Goal: Information Seeking & Learning: Learn about a topic

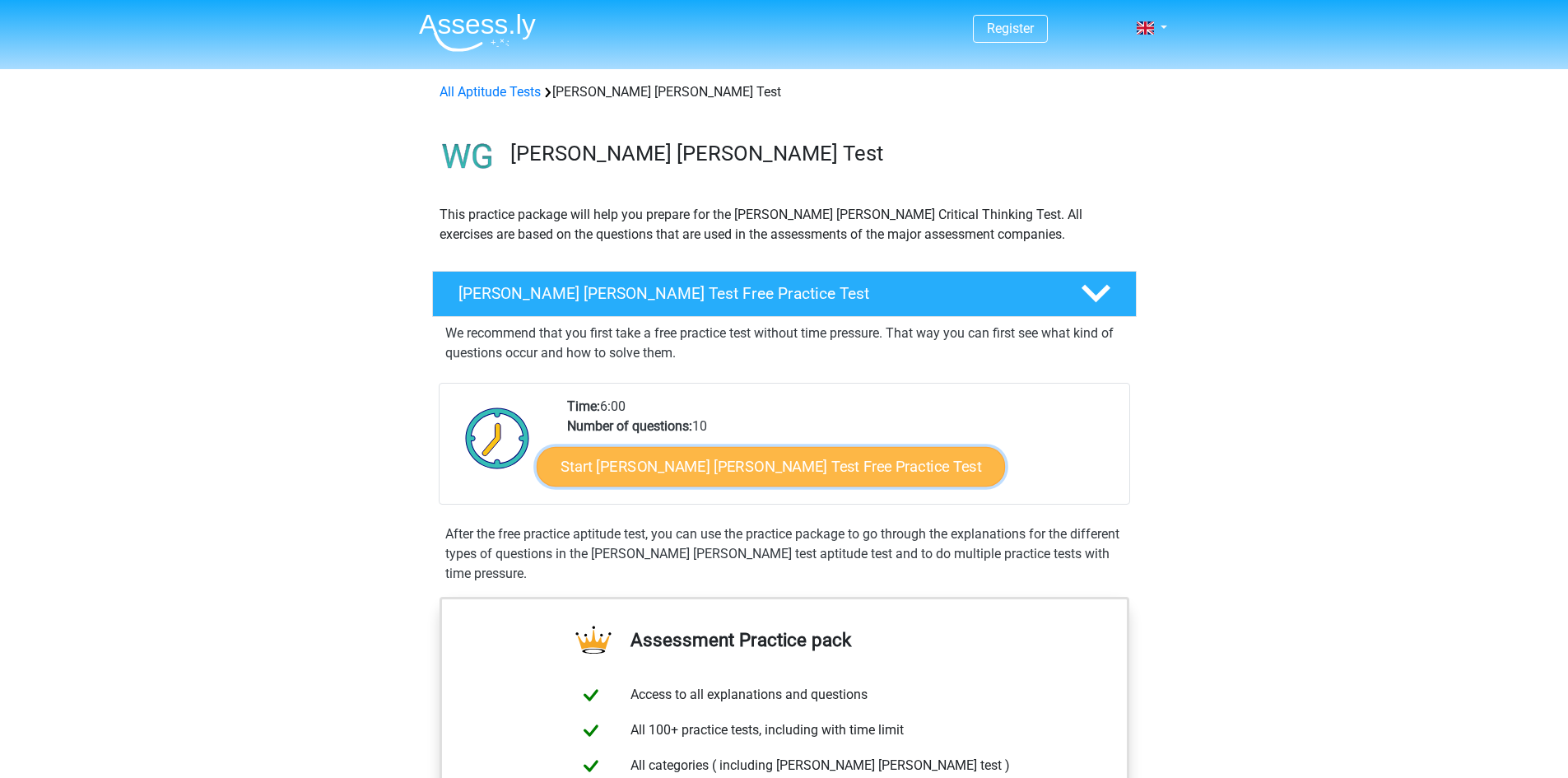
click at [712, 479] on link "Start Watson Glaser Test Free Practice Test" at bounding box center [770, 466] width 468 height 40
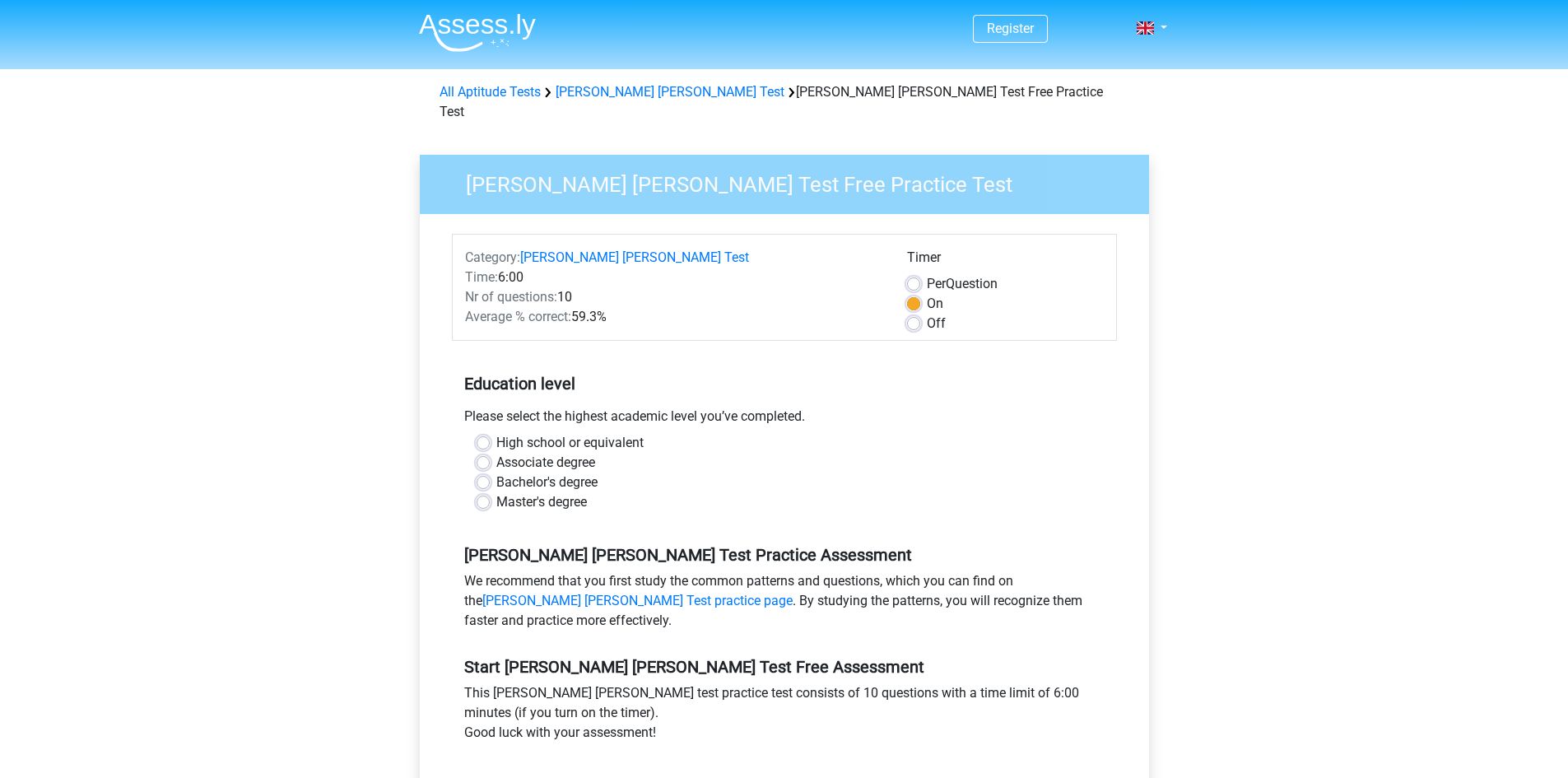
click at [513, 492] on label "Master's degree" at bounding box center [541, 501] width 90 height 19
click at [490, 492] on input "Master's degree" at bounding box center [483, 500] width 13 height 17
radio input "true"
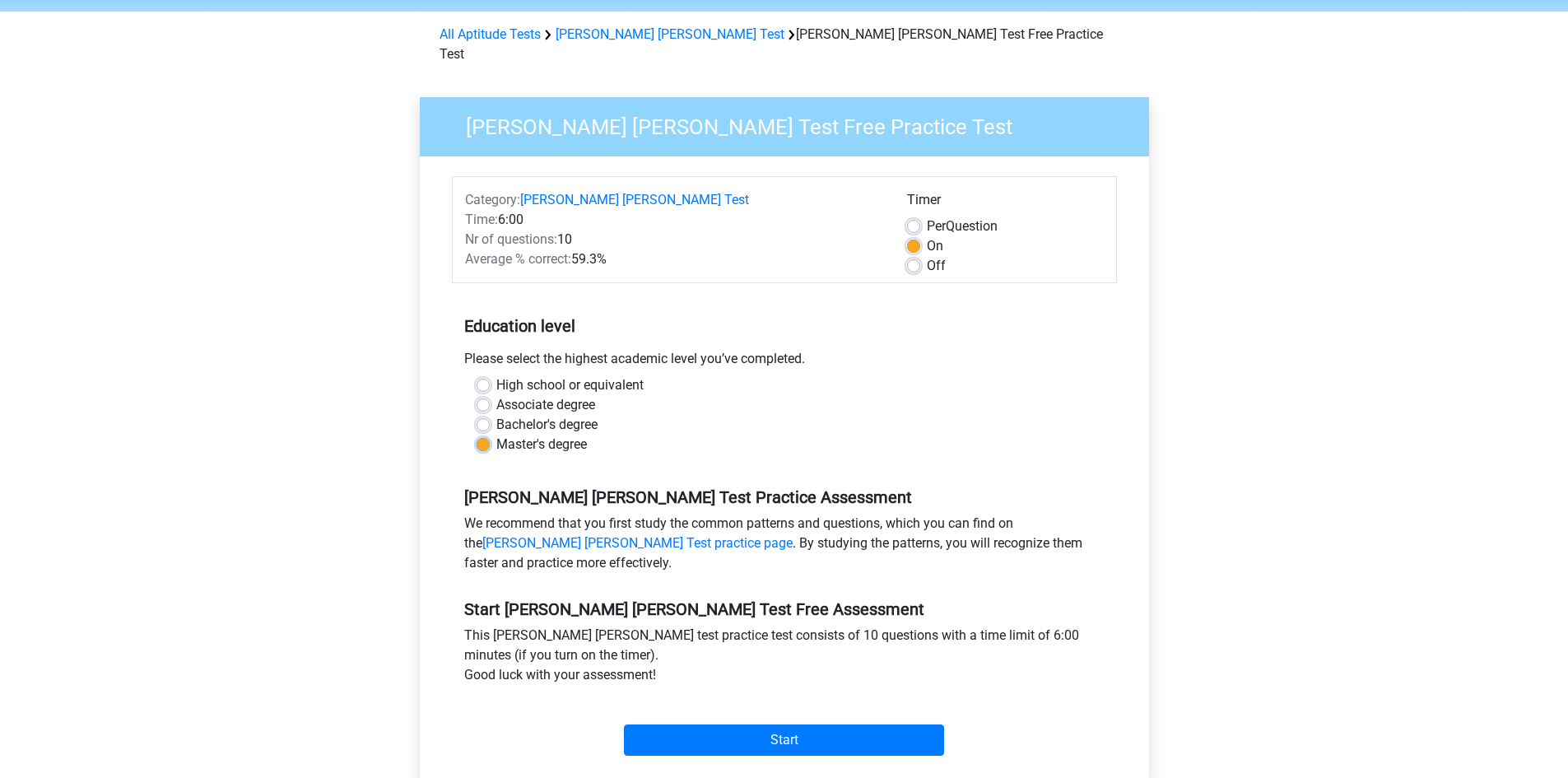
scroll to position [164, 0]
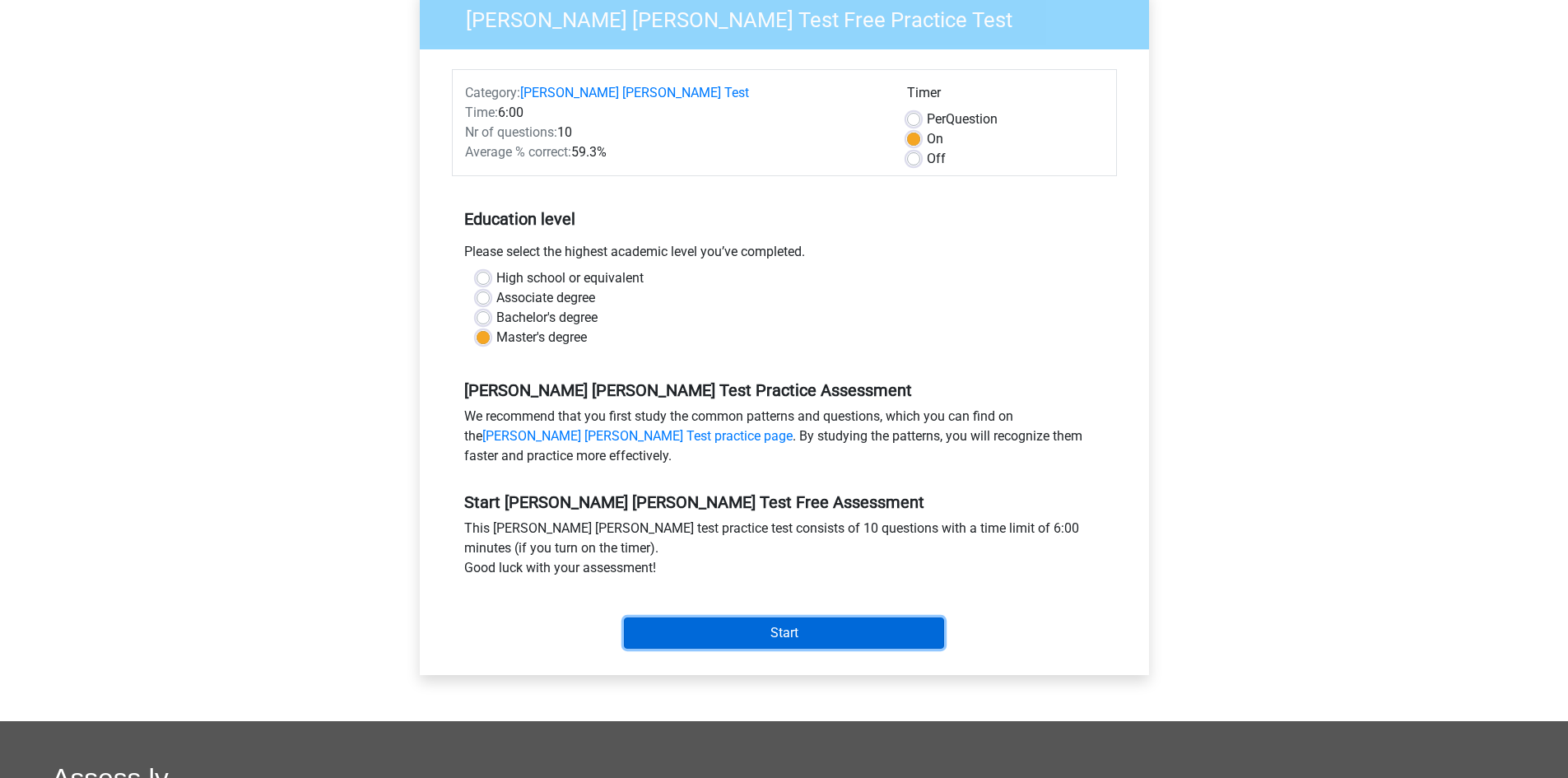
click at [691, 617] on input "Start" at bounding box center [784, 633] width 321 height 32
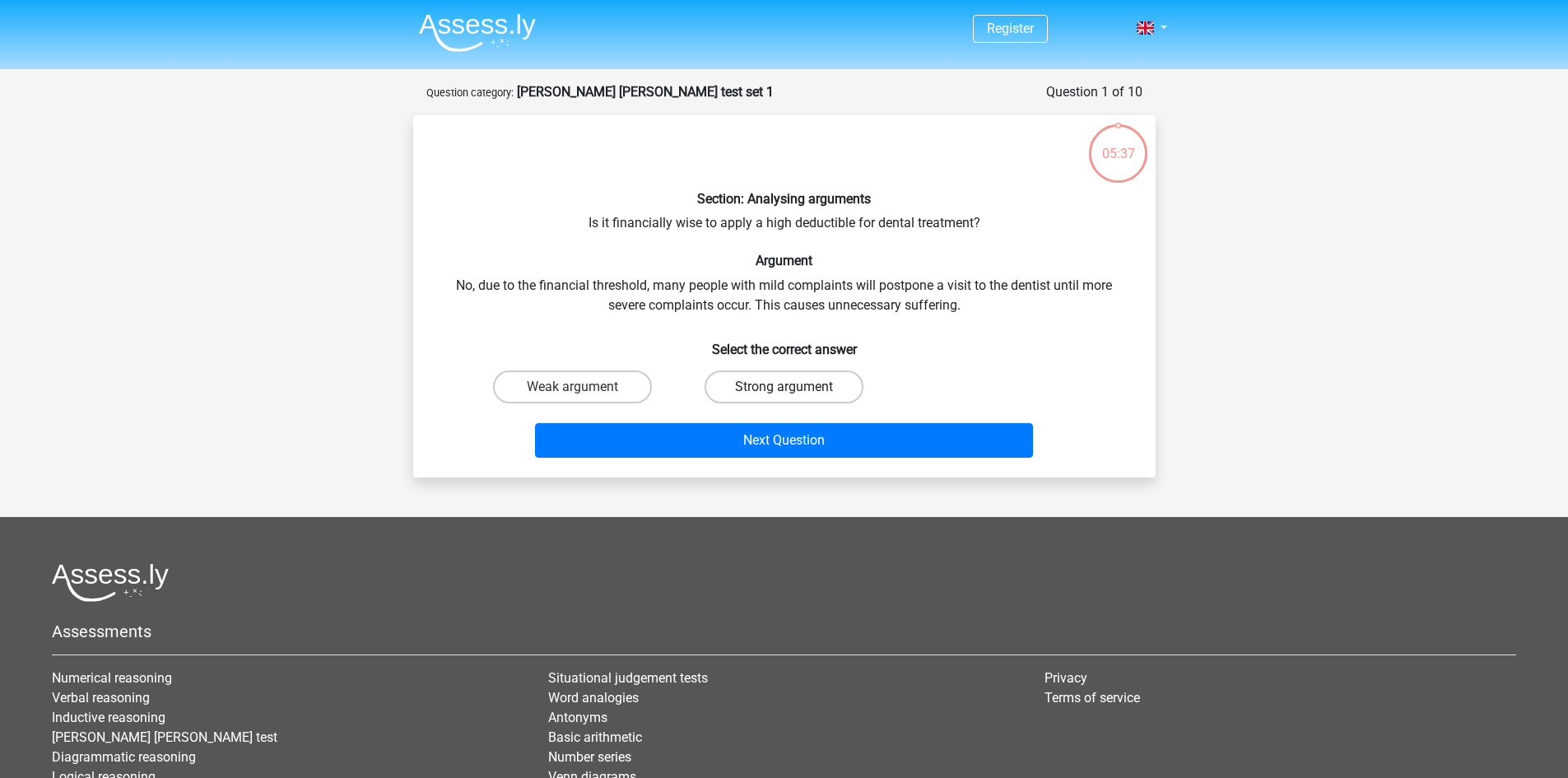
click at [803, 391] on label "Strong argument" at bounding box center [784, 386] width 159 height 32
click at [794, 391] on input "Strong argument" at bounding box center [789, 392] width 11 height 11
radio input "true"
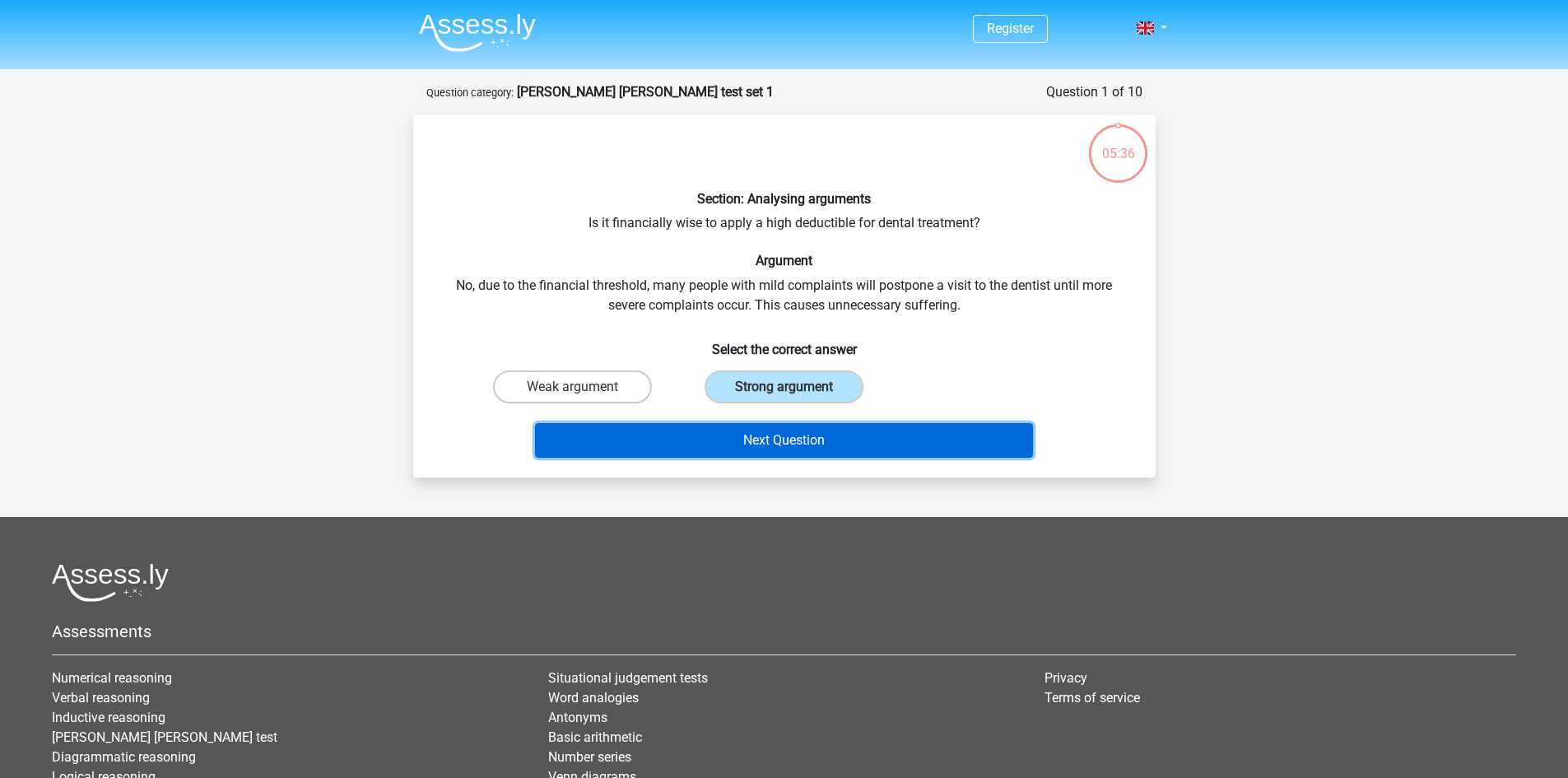
click at [805, 433] on button "Next Question" at bounding box center [784, 440] width 498 height 34
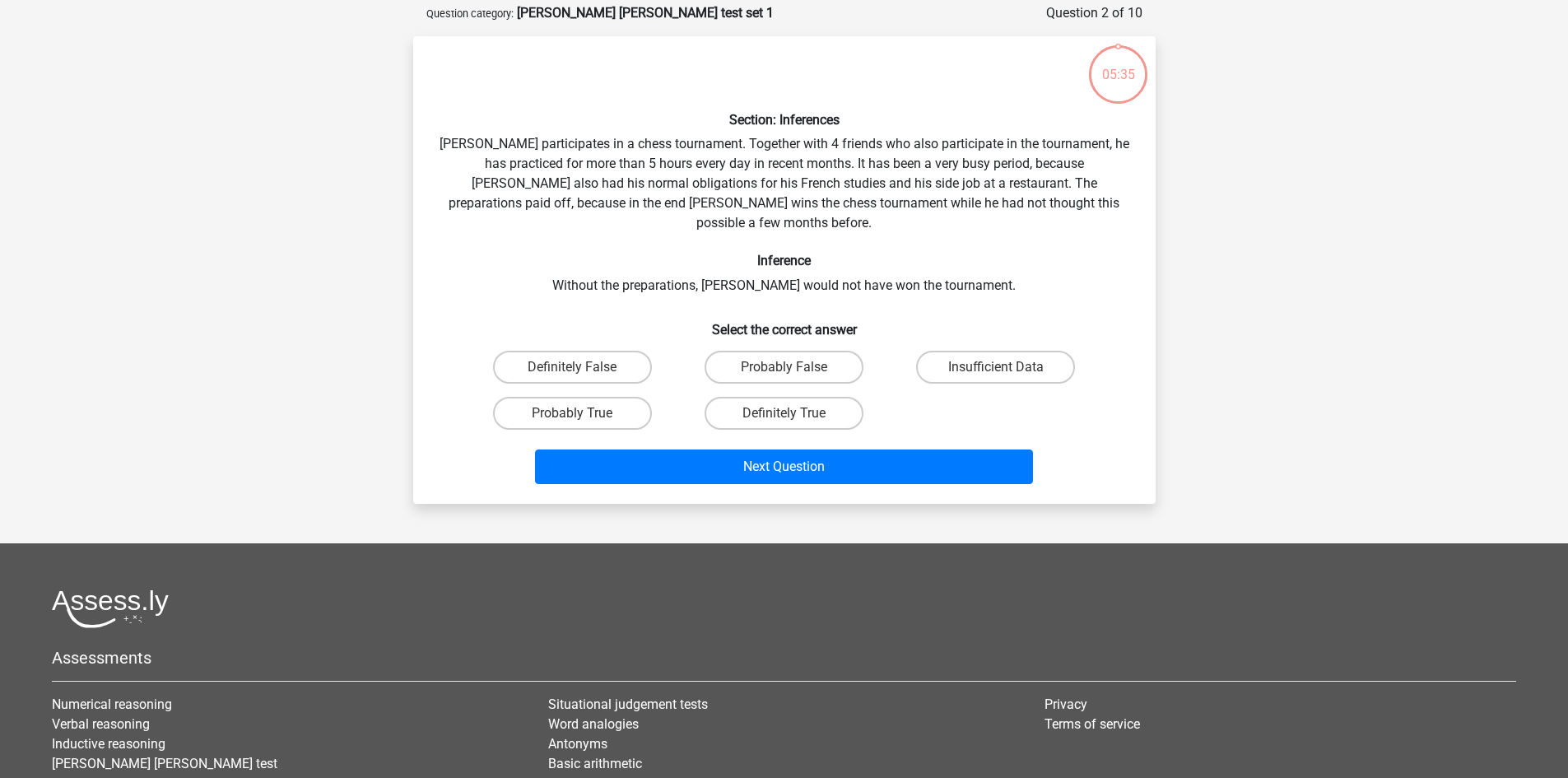
scroll to position [83, 0]
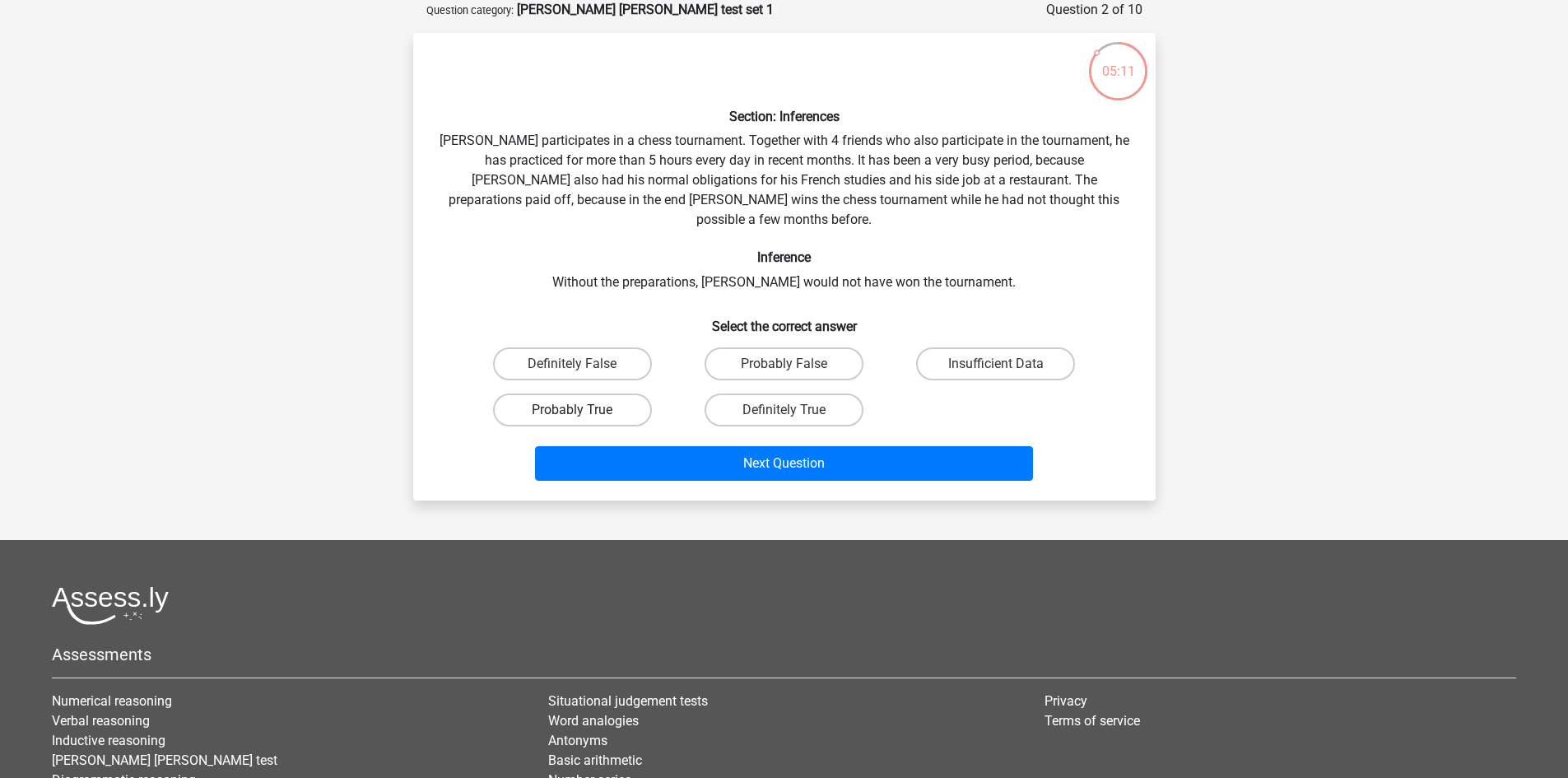
click at [586, 393] on label "Probably True" at bounding box center [572, 409] width 159 height 32
click at [583, 410] on input "Probably True" at bounding box center [577, 415] width 11 height 11
radio input "true"
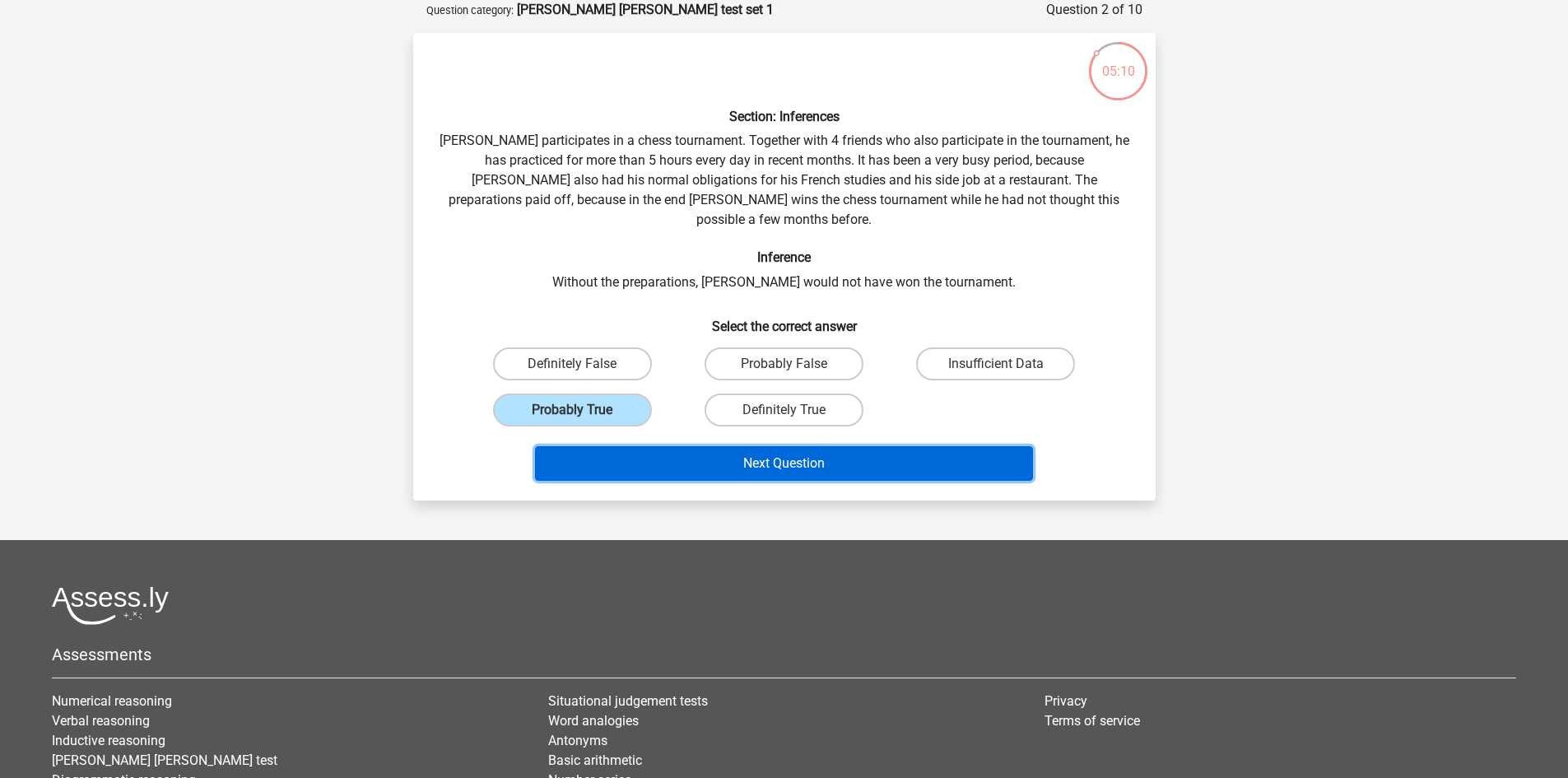
click at [723, 446] on button "Next Question" at bounding box center [784, 463] width 498 height 34
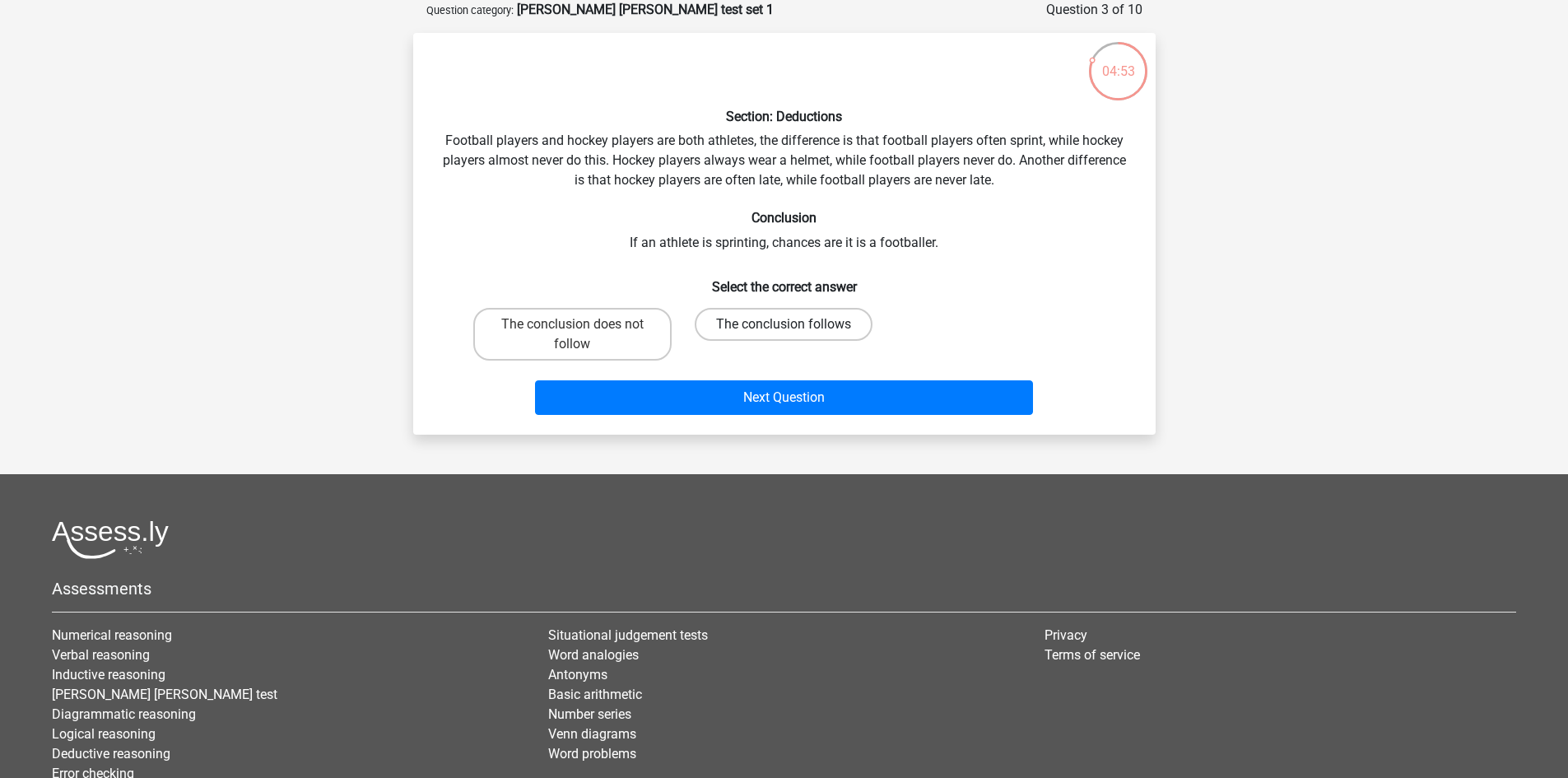
click at [759, 321] on label "The conclusion follows" at bounding box center [784, 324] width 177 height 32
click at [784, 324] on input "The conclusion follows" at bounding box center [789, 329] width 11 height 11
radio input "true"
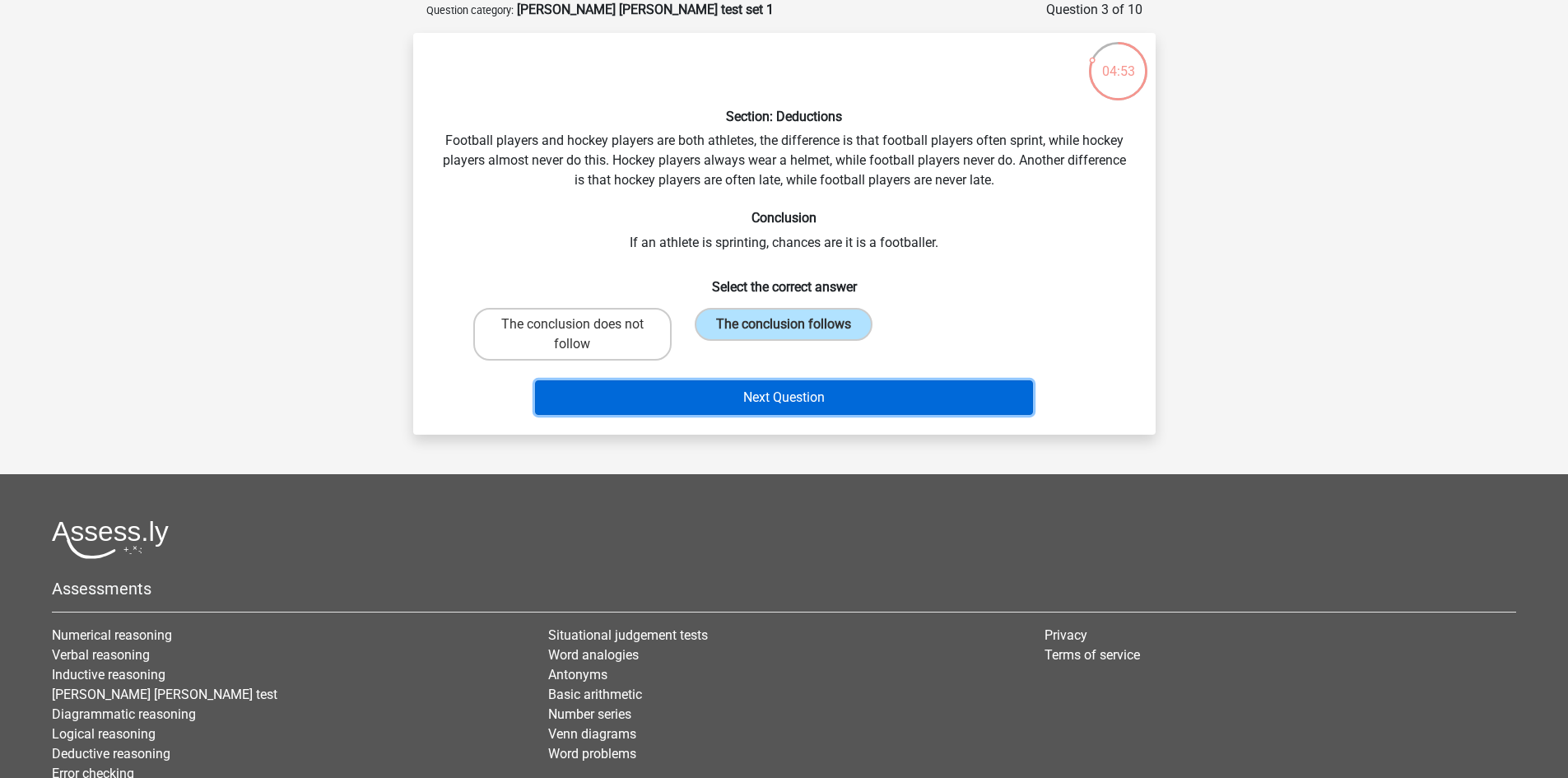
click at [777, 406] on button "Next Question" at bounding box center [784, 397] width 498 height 34
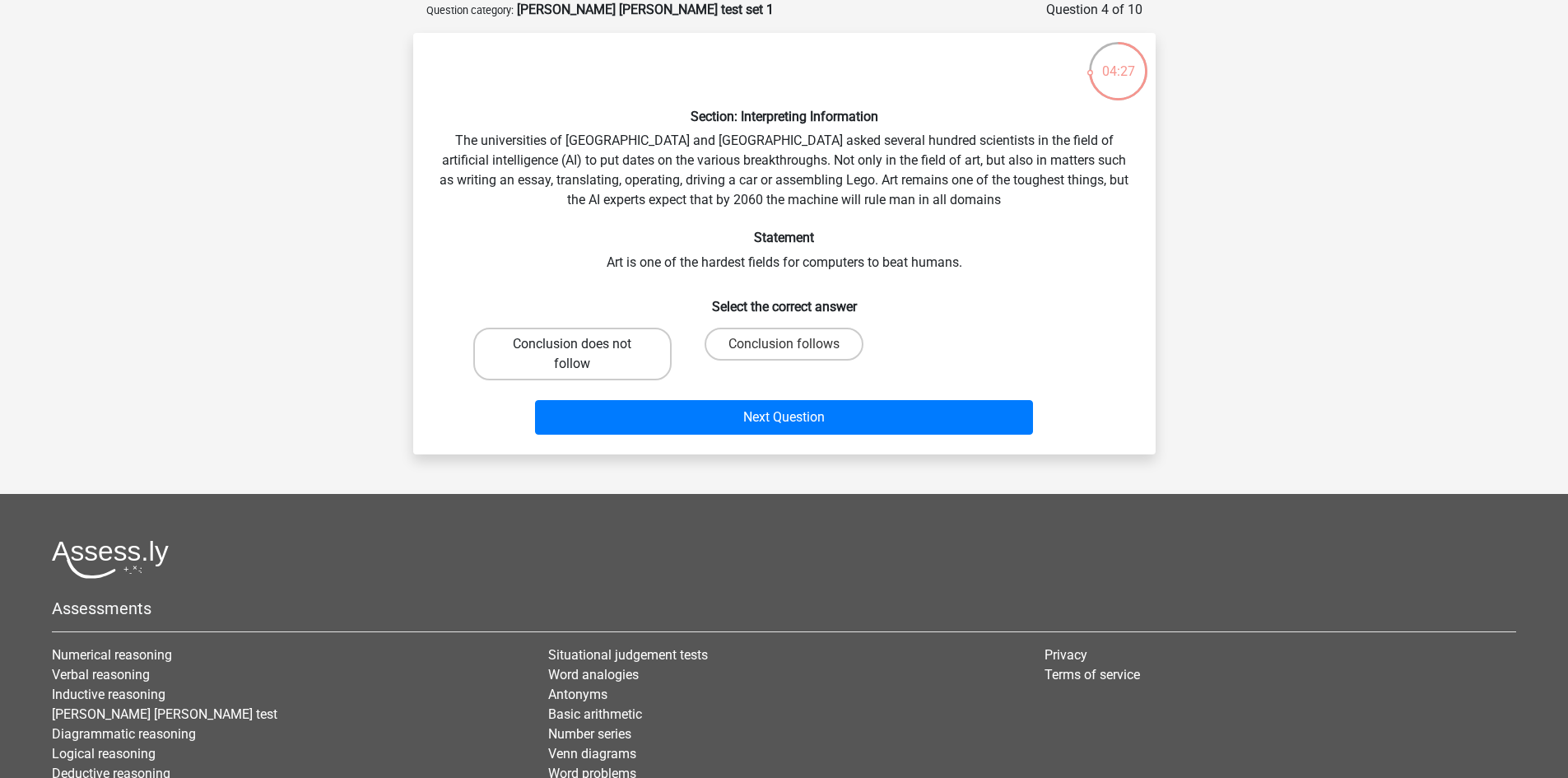
drag, startPoint x: 591, startPoint y: 324, endPoint x: 597, endPoint y: 335, distance: 12.5
click at [591, 325] on div "Conclusion does not follow" at bounding box center [572, 354] width 212 height 66
click at [605, 349] on label "Conclusion does not follow" at bounding box center [573, 354] width 199 height 53
click at [583, 349] on input "Conclusion does not follow" at bounding box center [577, 349] width 11 height 11
radio input "true"
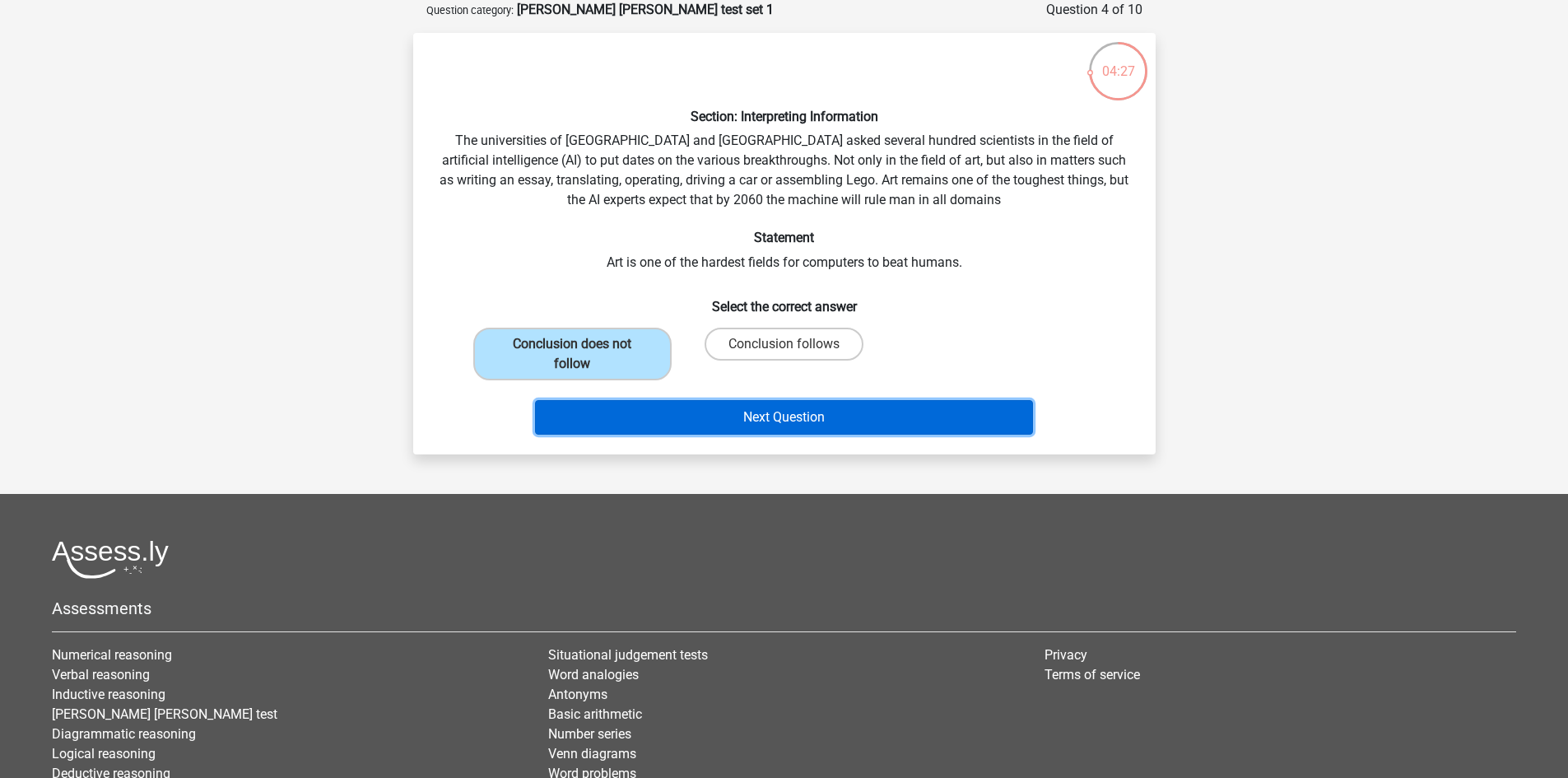
click at [690, 419] on button "Next Question" at bounding box center [784, 416] width 498 height 34
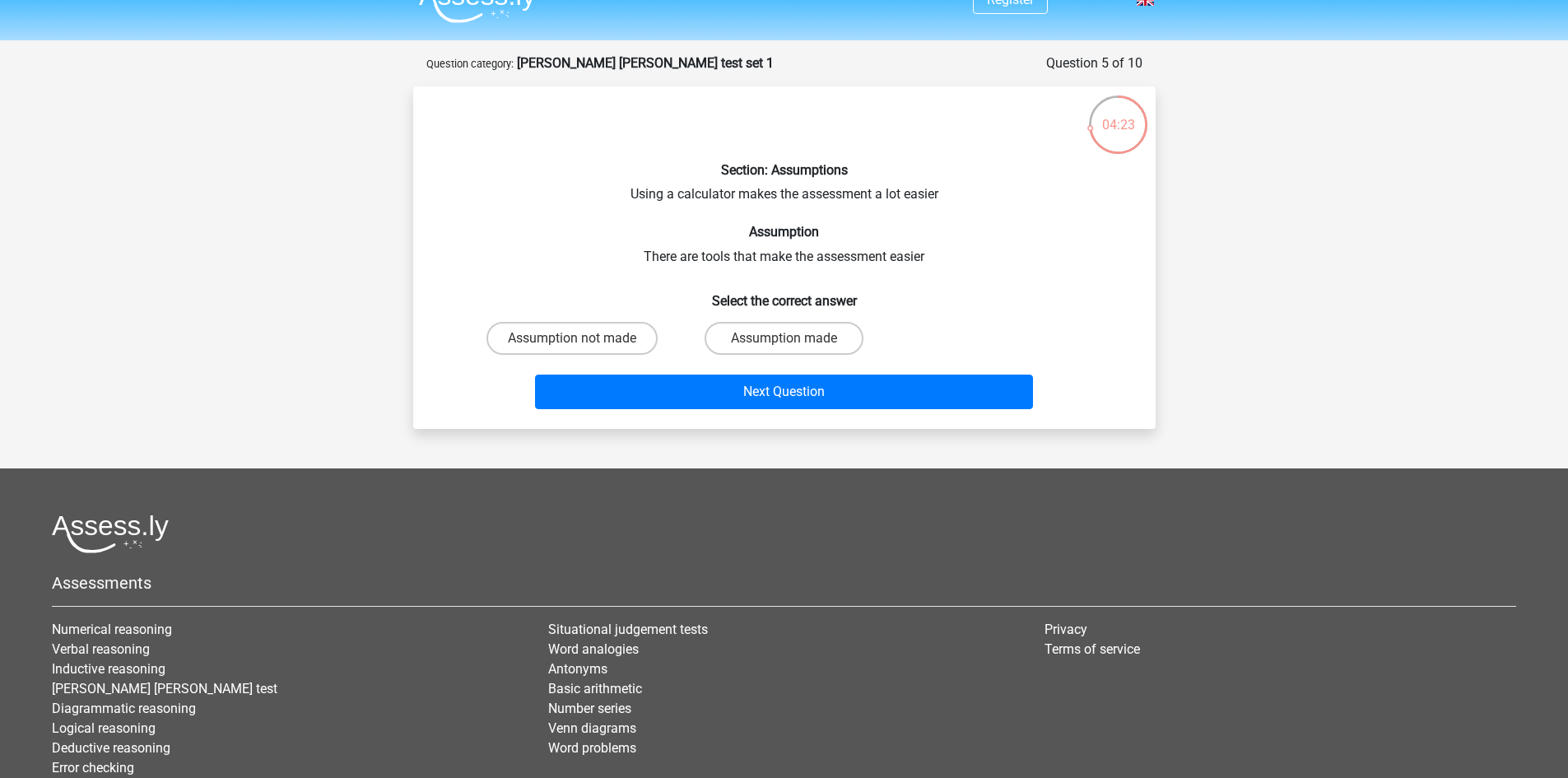
scroll to position [0, 0]
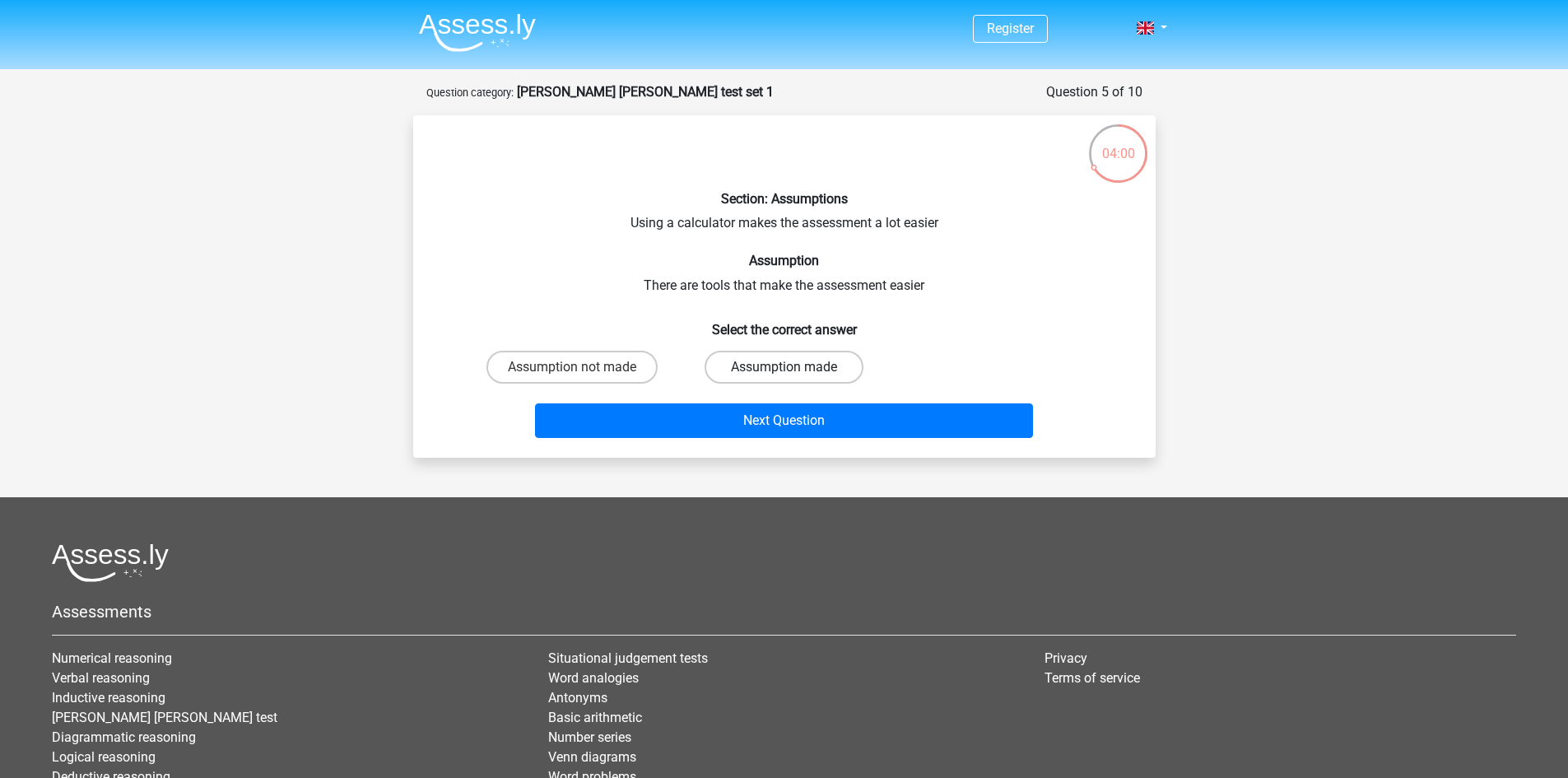
click at [810, 368] on label "Assumption made" at bounding box center [784, 366] width 159 height 32
click at [794, 368] on input "Assumption made" at bounding box center [789, 372] width 11 height 11
radio input "true"
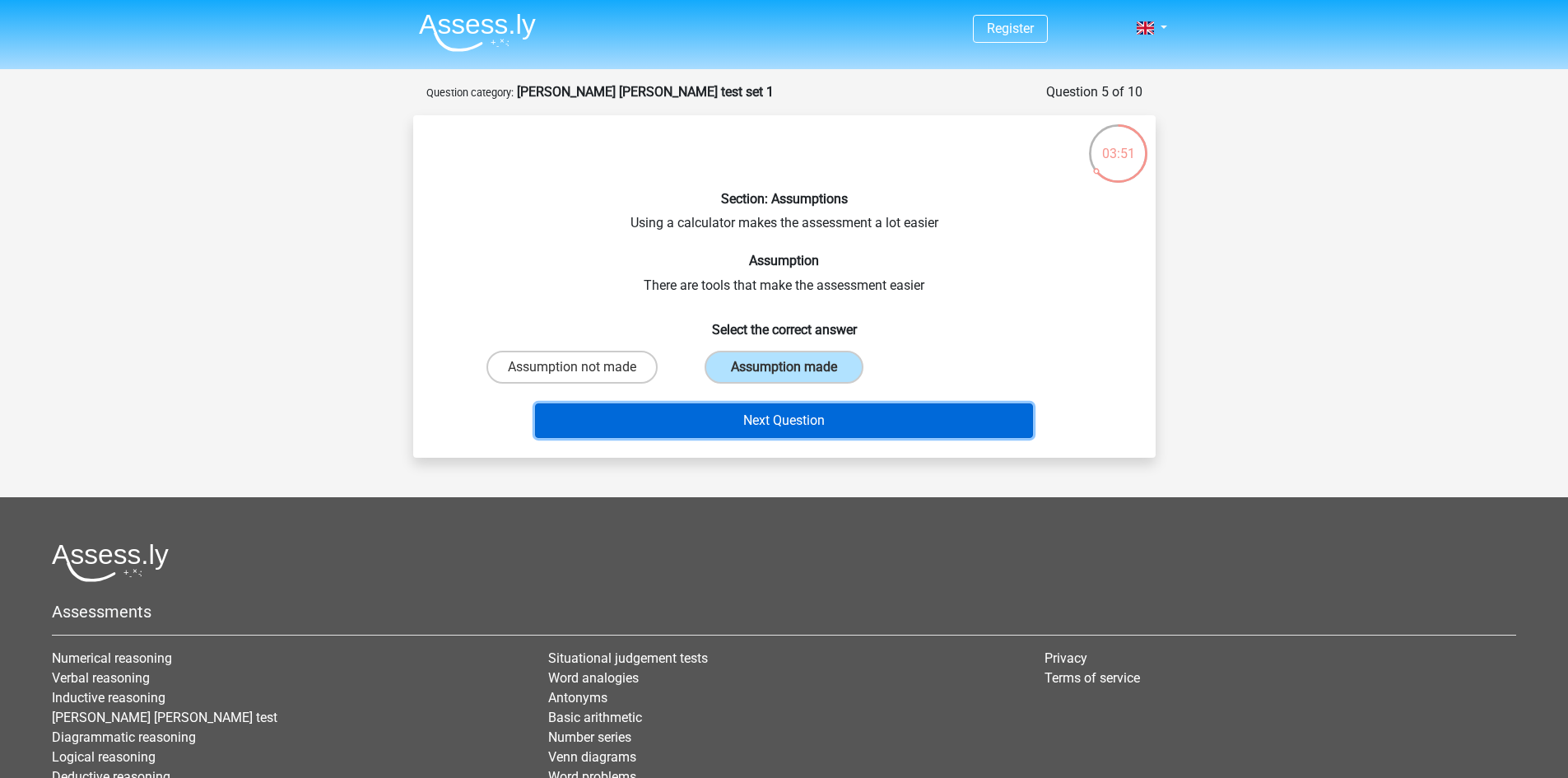
click at [786, 411] on button "Next Question" at bounding box center [784, 420] width 498 height 34
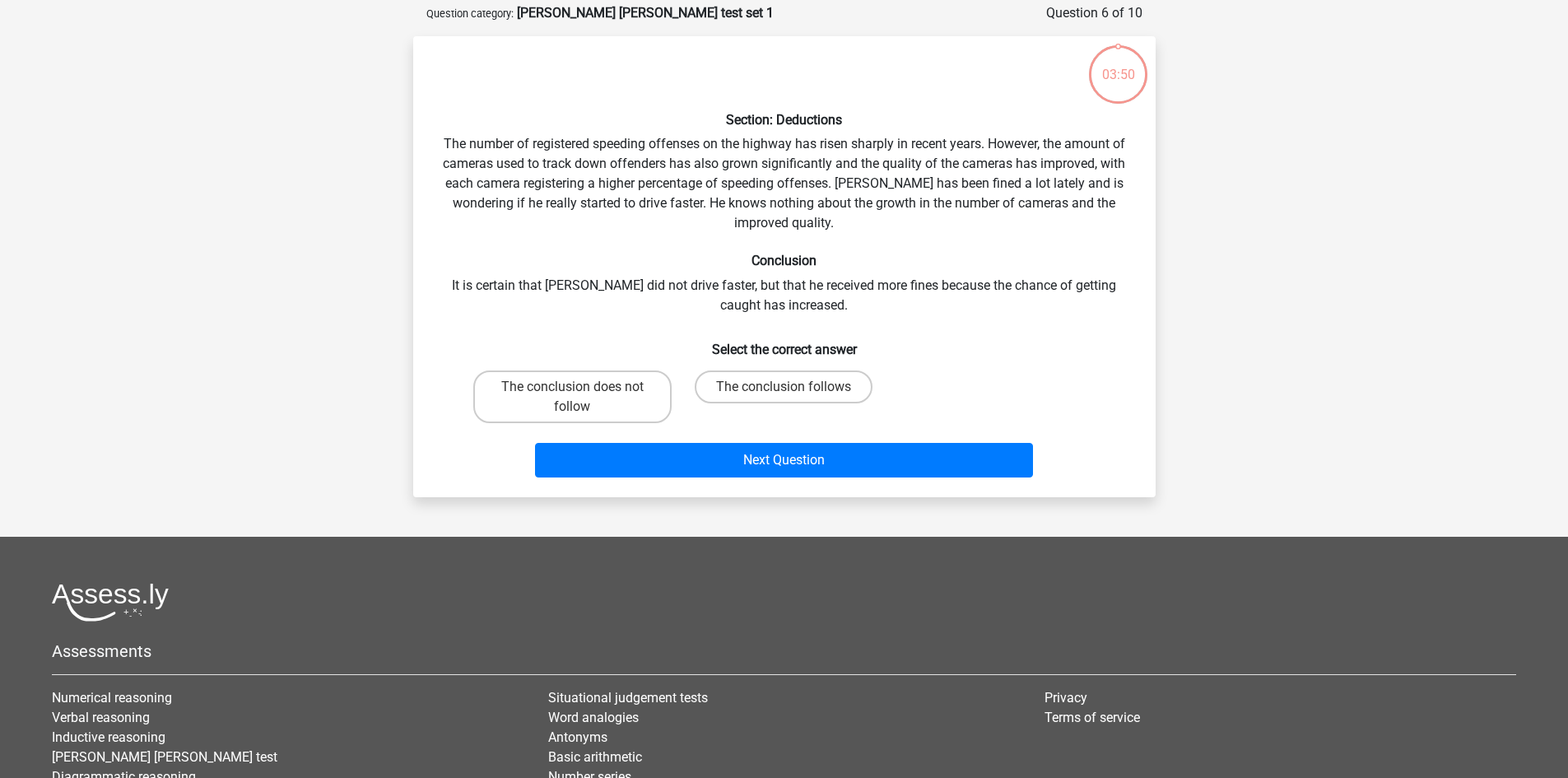
scroll to position [83, 0]
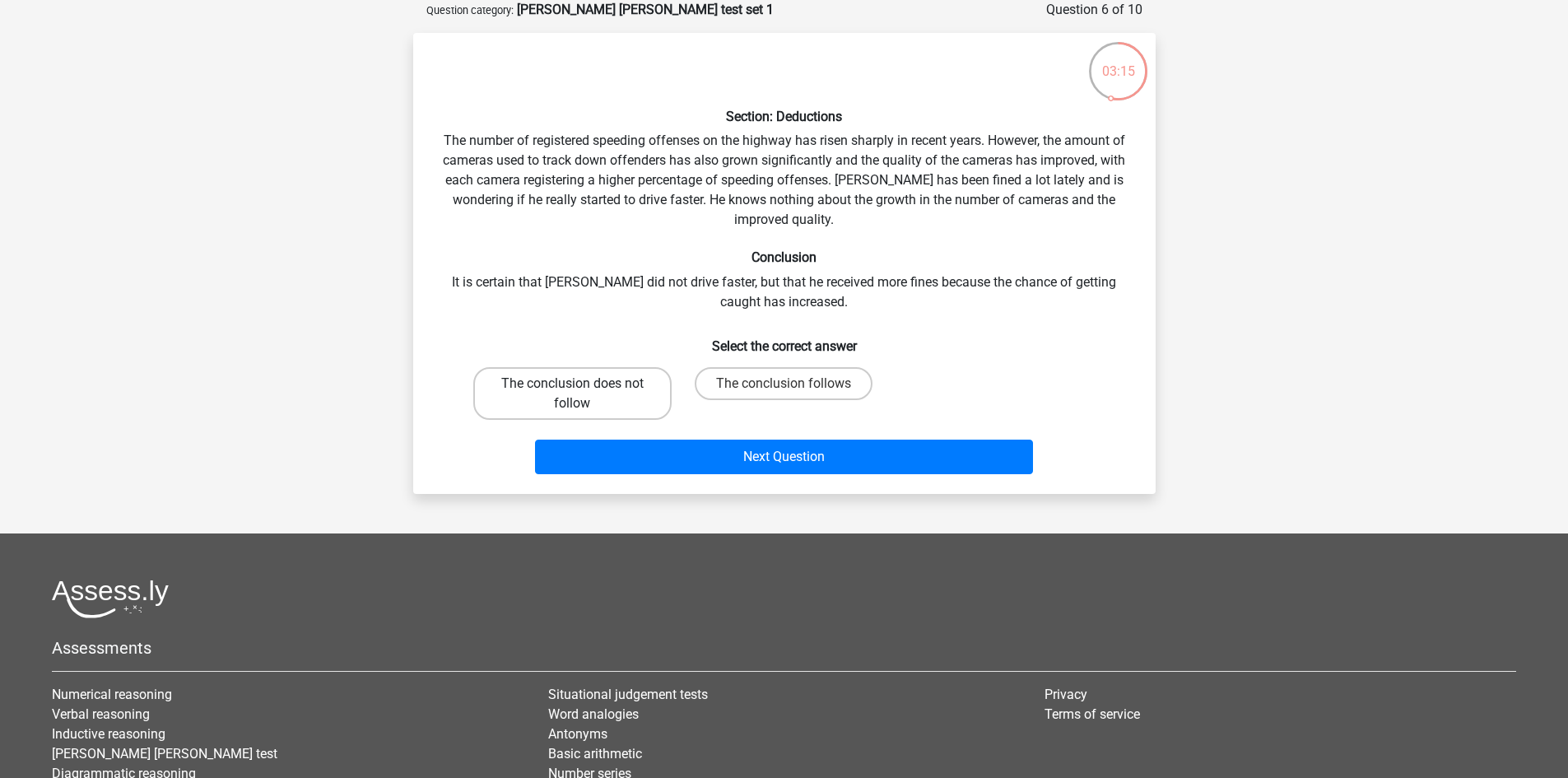
click at [632, 385] on label "The conclusion does not follow" at bounding box center [573, 393] width 199 height 53
click at [583, 385] on input "The conclusion does not follow" at bounding box center [577, 389] width 11 height 11
radio input "true"
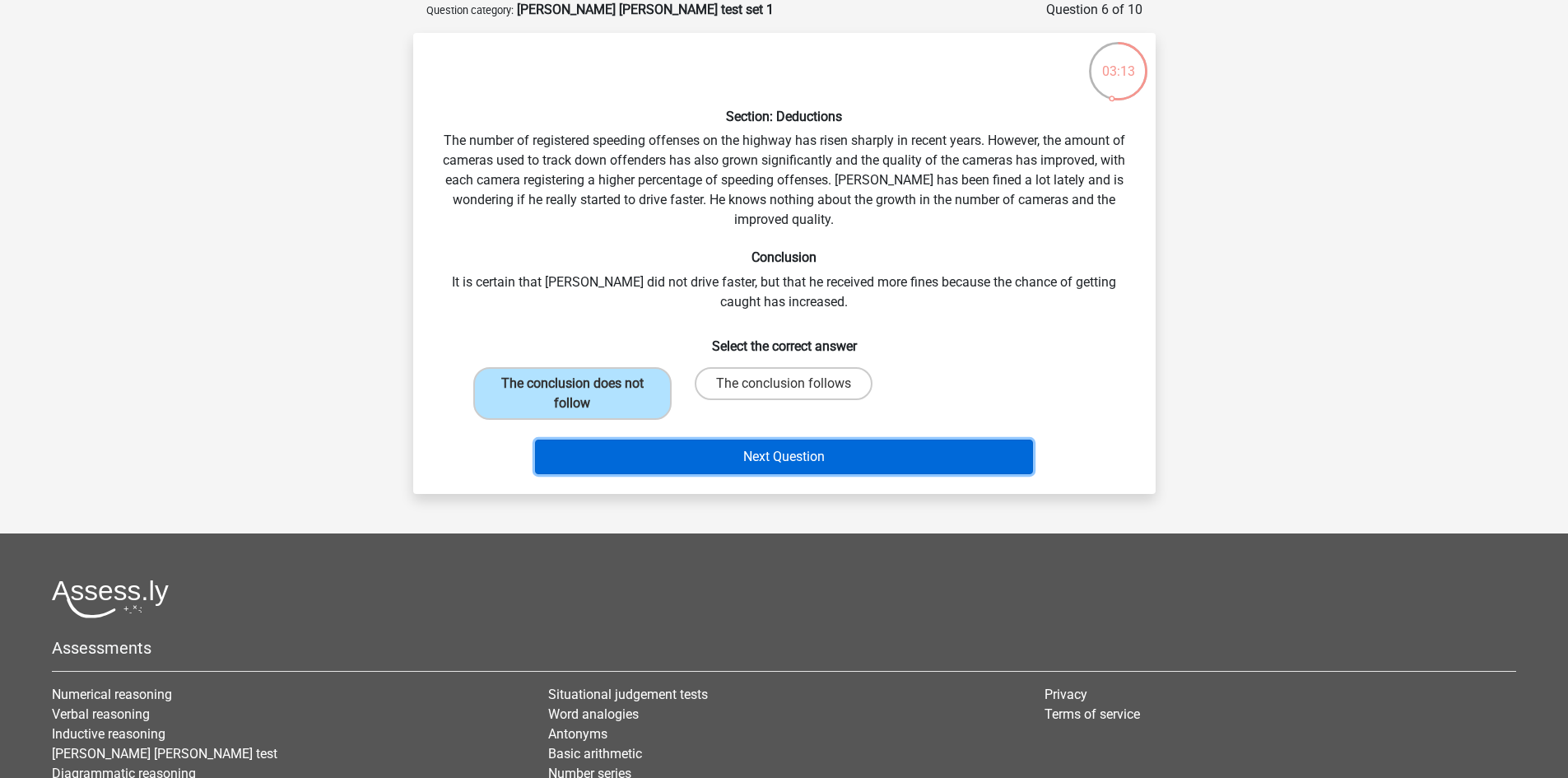
click at [706, 455] on button "Next Question" at bounding box center [784, 456] width 498 height 34
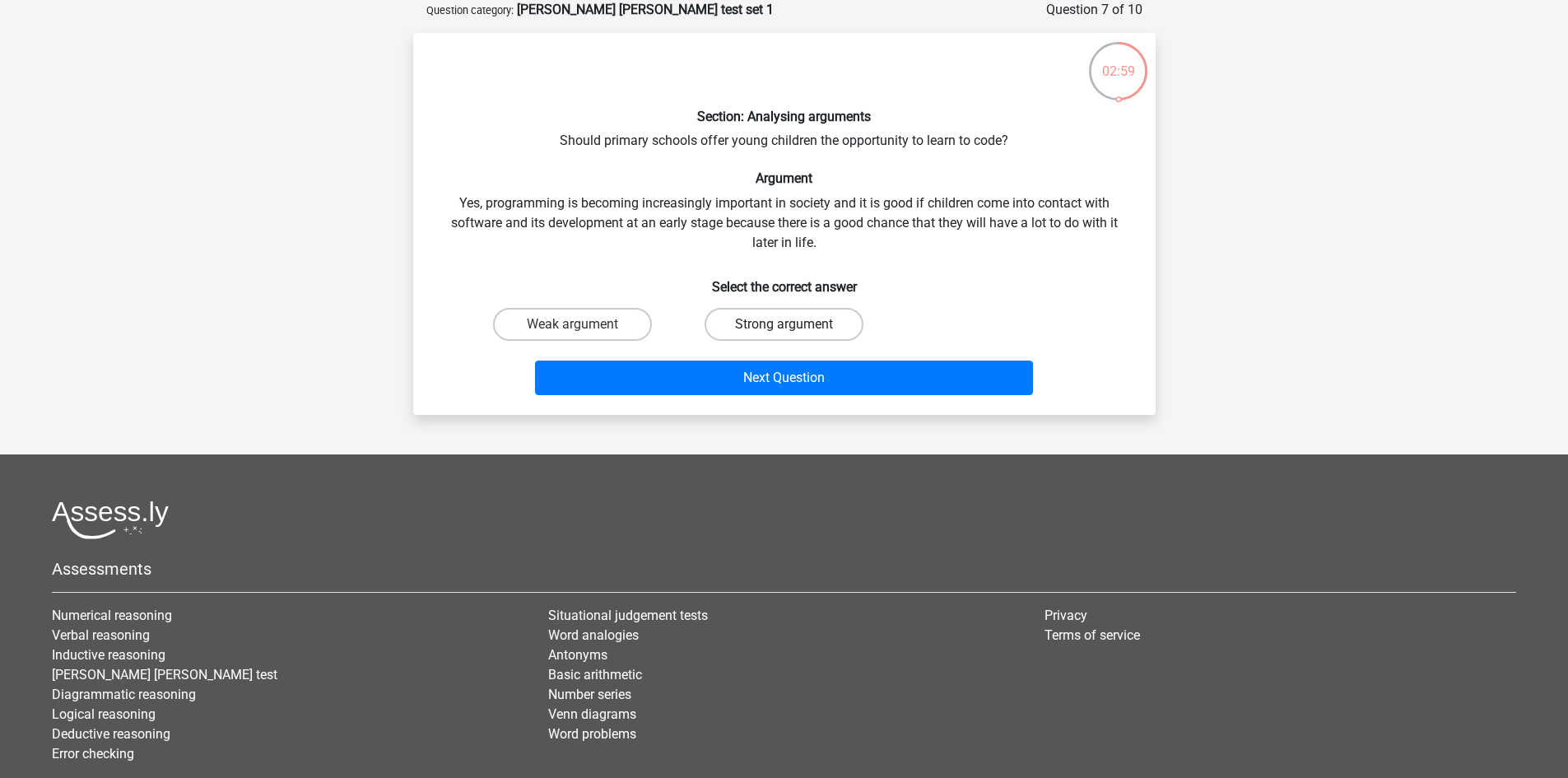
click at [814, 328] on label "Strong argument" at bounding box center [784, 324] width 159 height 32
click at [794, 328] on input "Strong argument" at bounding box center [789, 329] width 11 height 11
radio input "true"
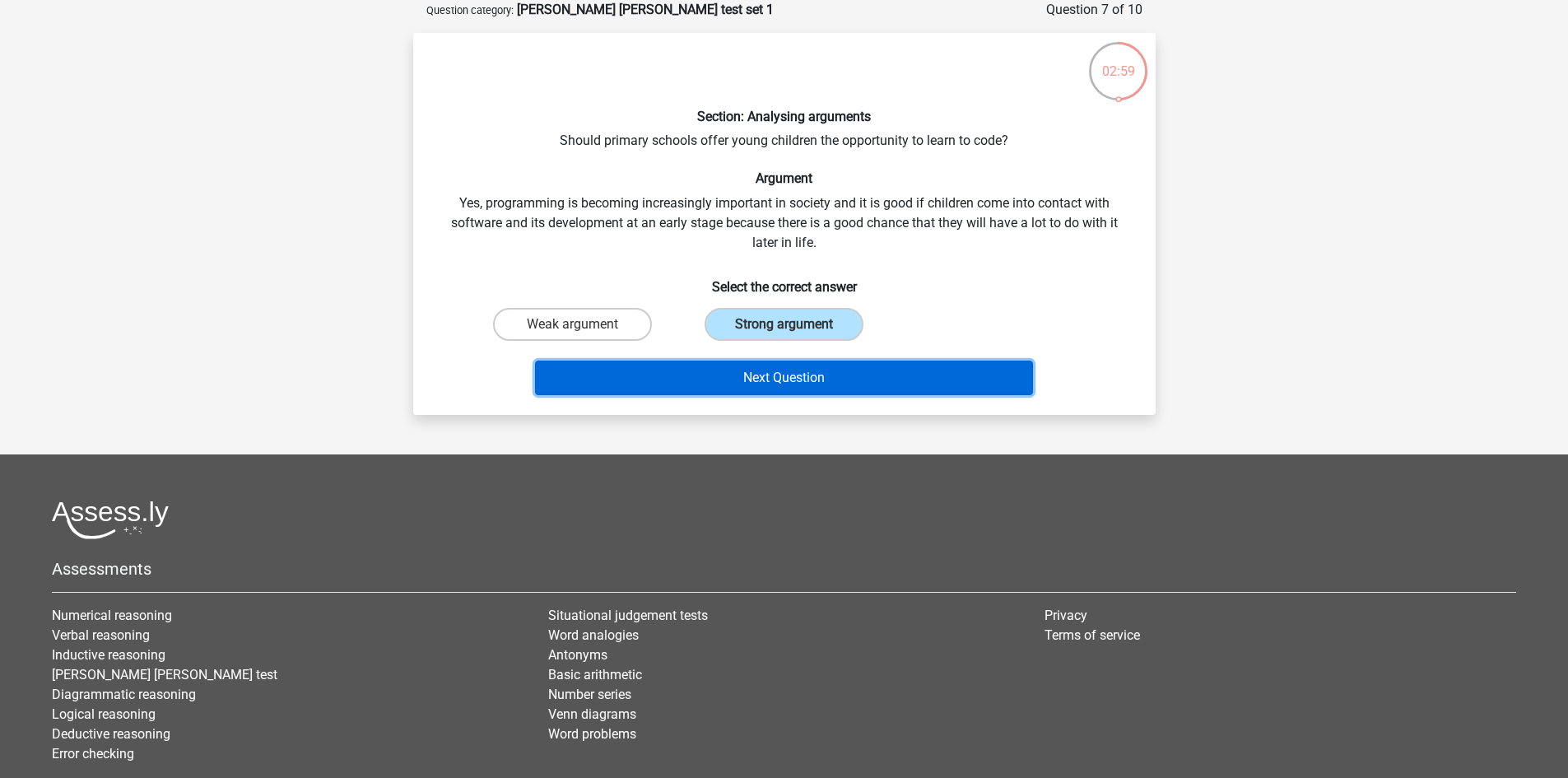
drag, startPoint x: 823, startPoint y: 385, endPoint x: 835, endPoint y: 385, distance: 12.0
click at [824, 385] on button "Next Question" at bounding box center [784, 378] width 498 height 34
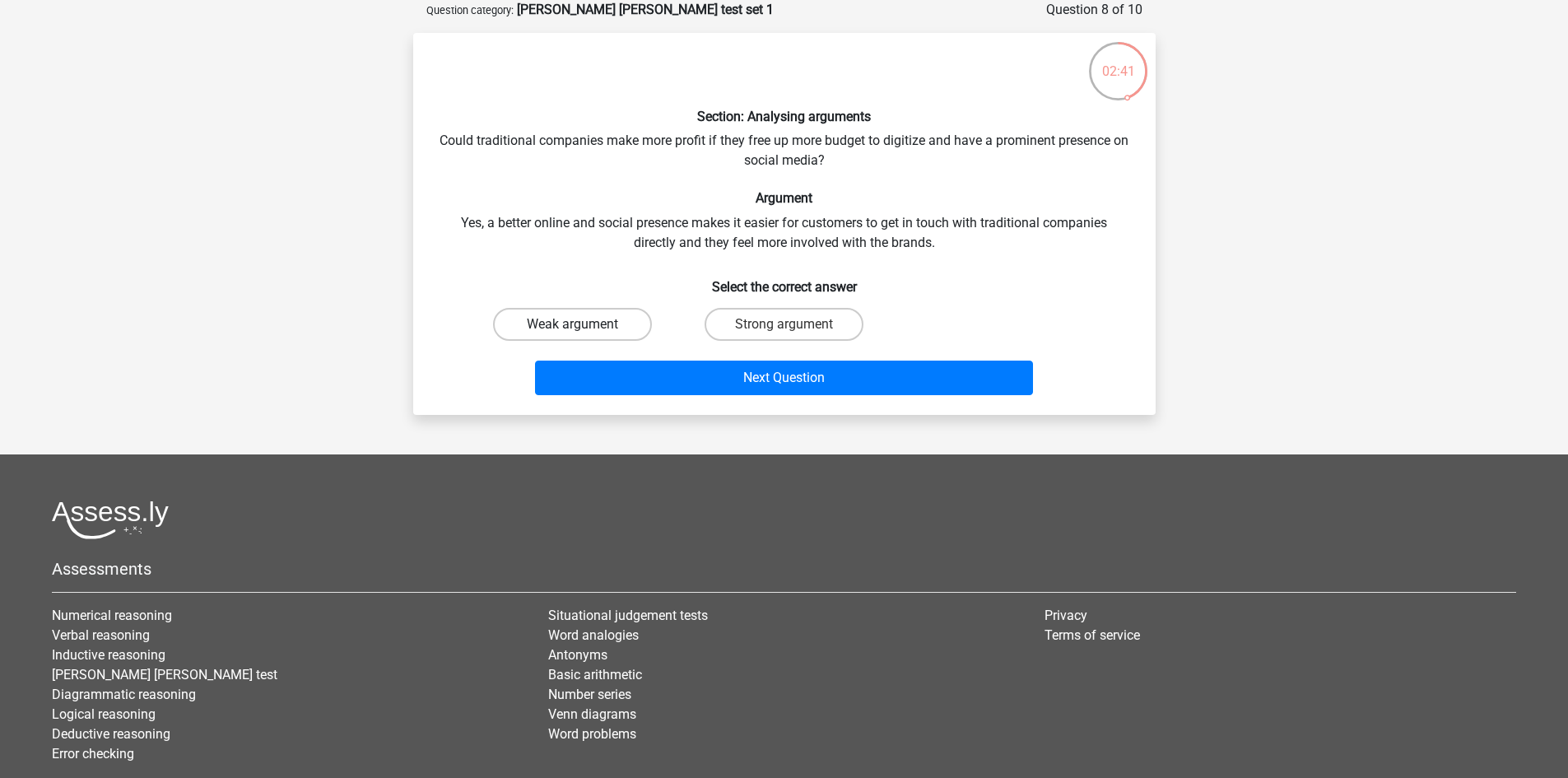
click at [600, 323] on label "Weak argument" at bounding box center [572, 324] width 159 height 32
click at [583, 324] on input "Weak argument" at bounding box center [577, 329] width 11 height 11
radio input "true"
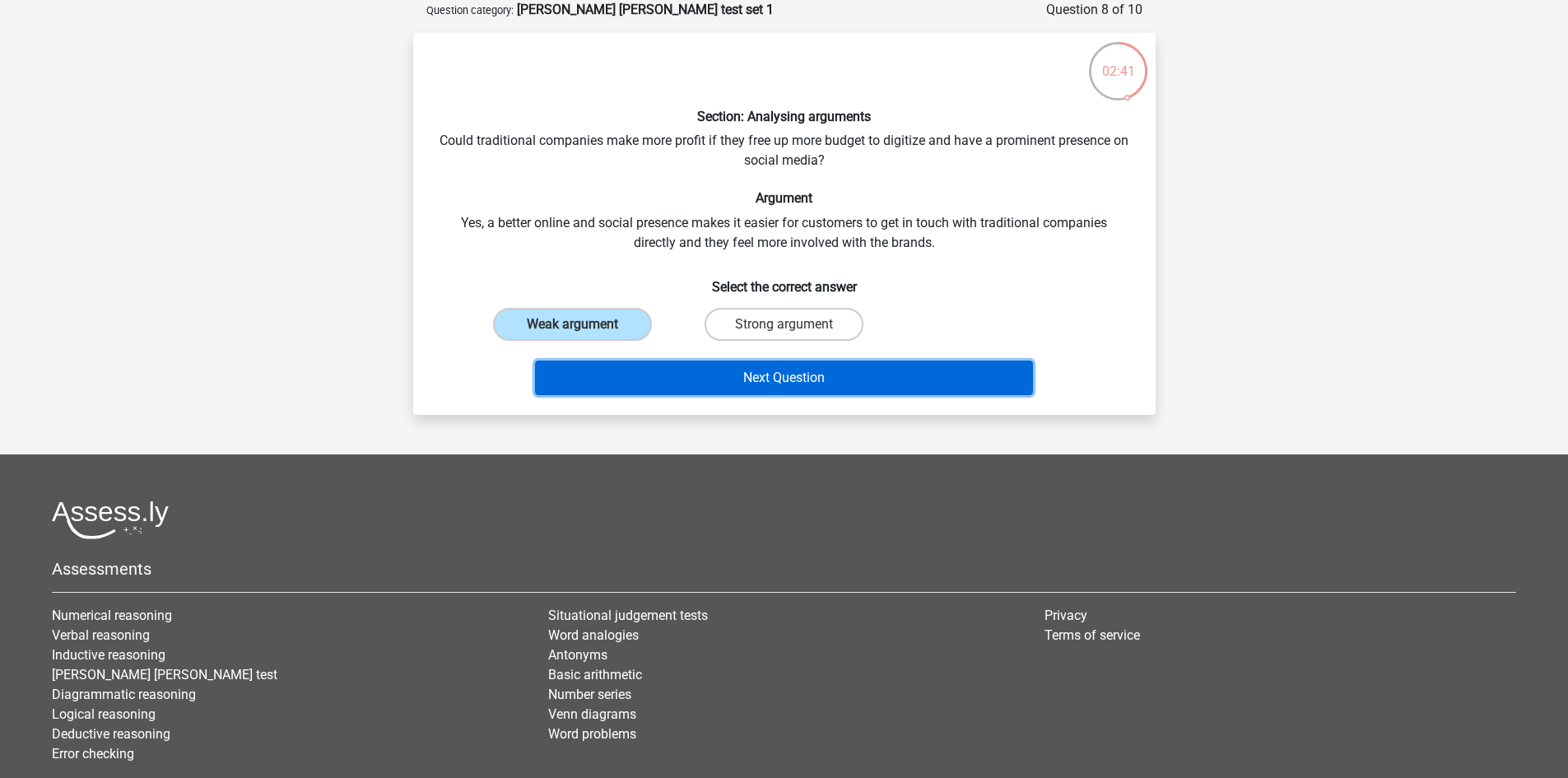
click at [610, 362] on button "Next Question" at bounding box center [784, 378] width 498 height 34
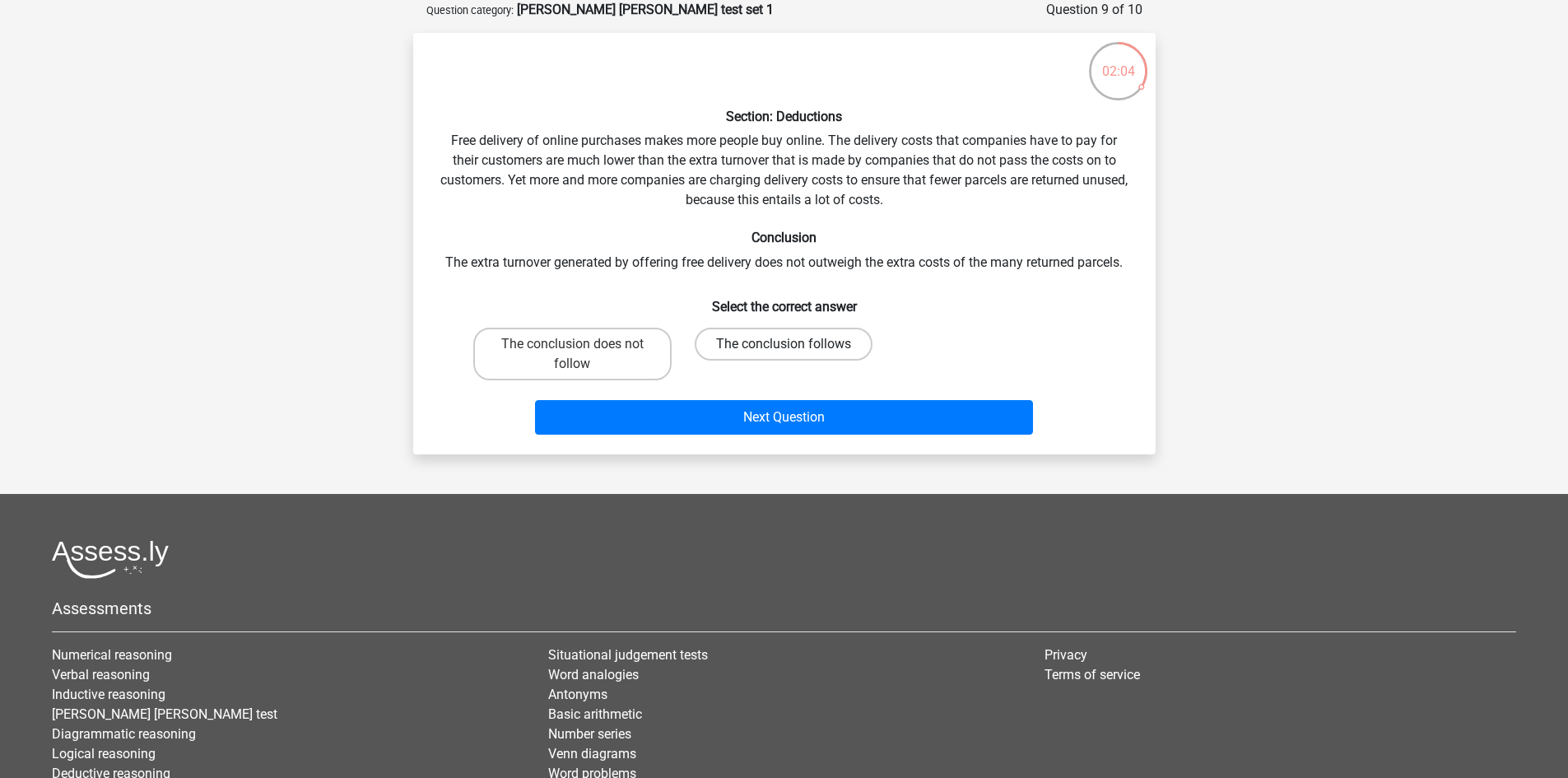
click at [767, 347] on label "The conclusion follows" at bounding box center [784, 343] width 177 height 32
click at [784, 347] on input "The conclusion follows" at bounding box center [789, 349] width 11 height 11
radio input "true"
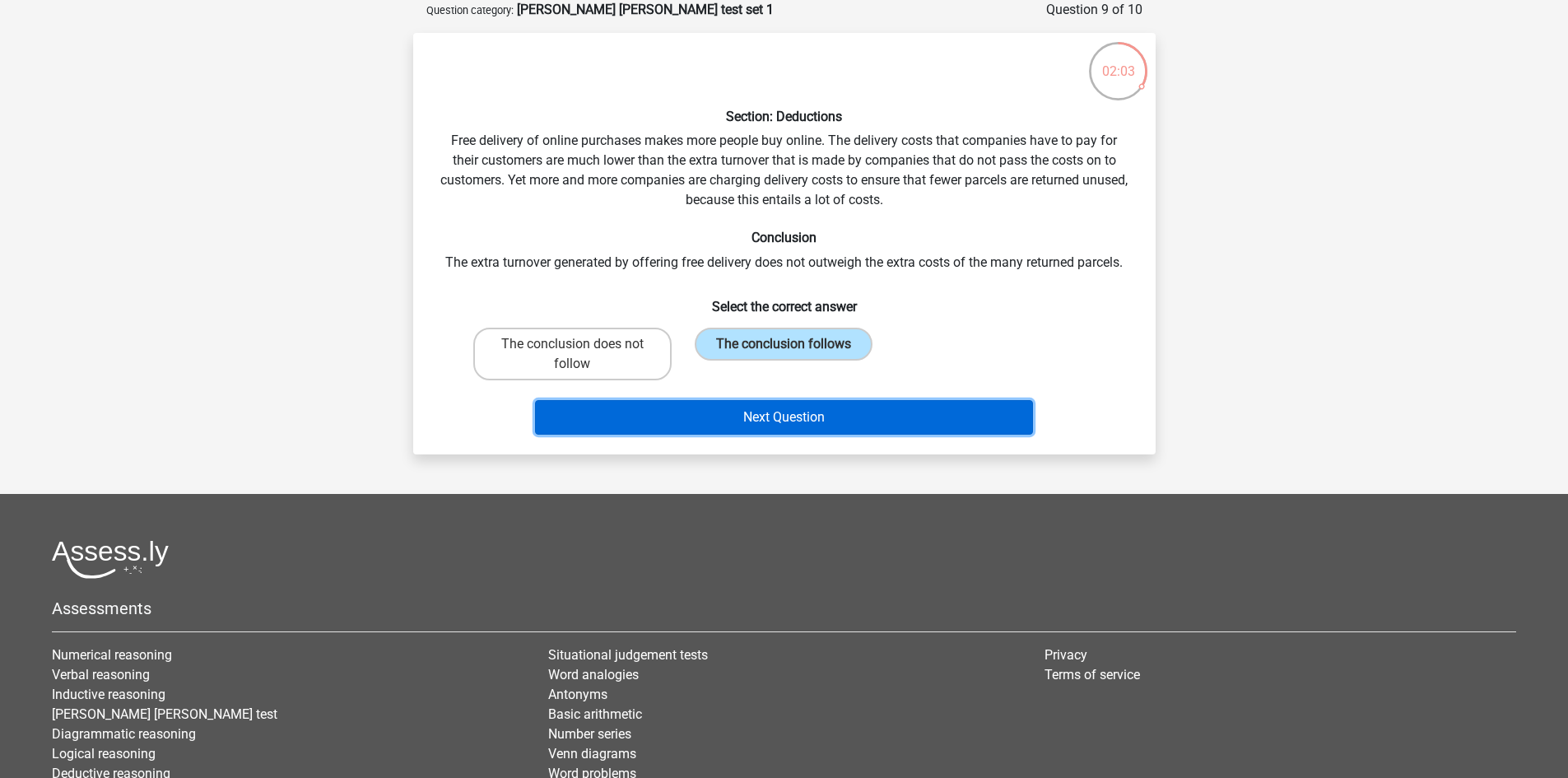
click at [787, 415] on button "Next Question" at bounding box center [784, 416] width 498 height 34
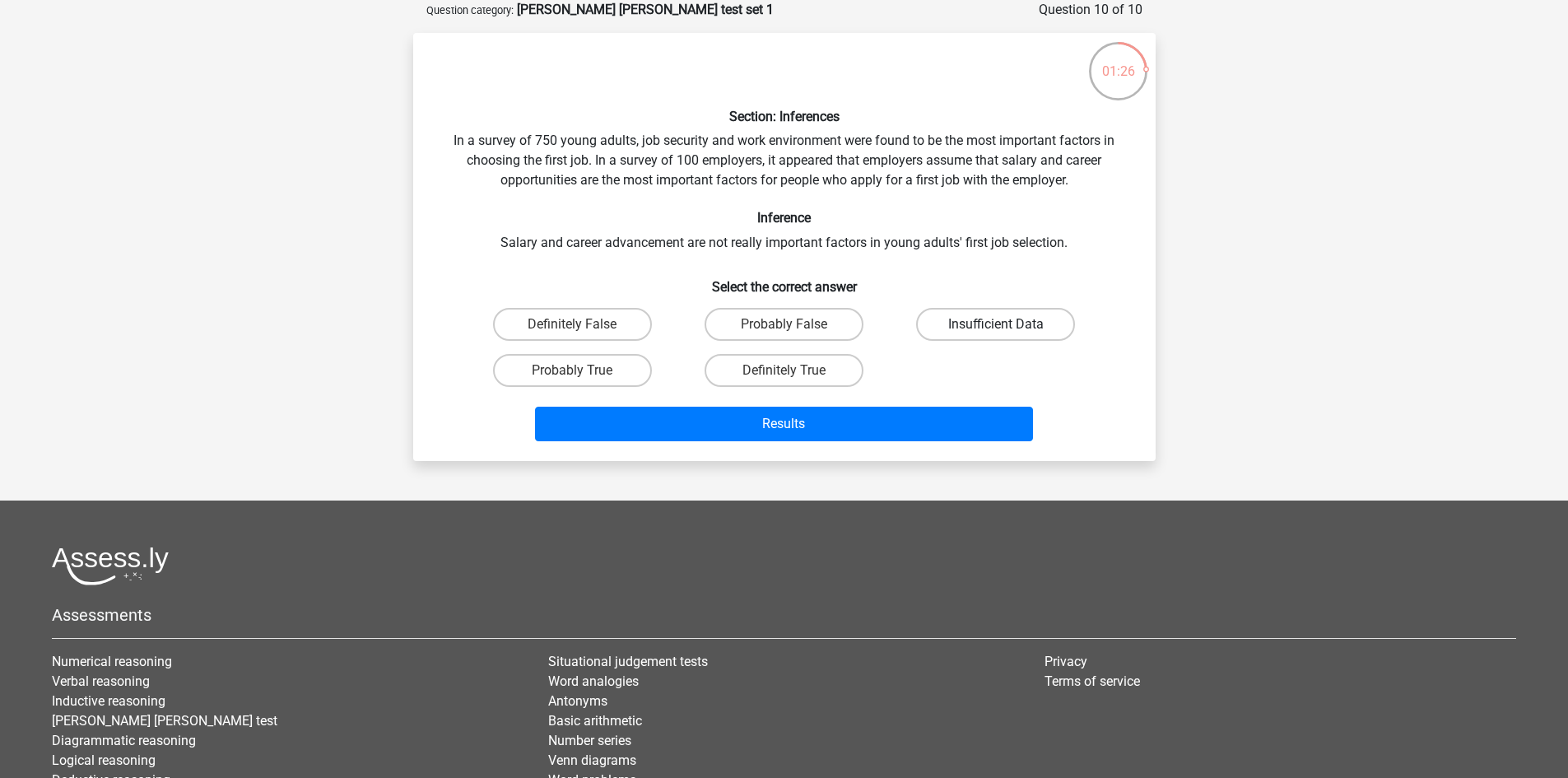
click at [1036, 328] on label "Insufficient Data" at bounding box center [995, 324] width 159 height 32
click at [1007, 328] on input "Insufficient Data" at bounding box center [1001, 329] width 11 height 11
radio input "true"
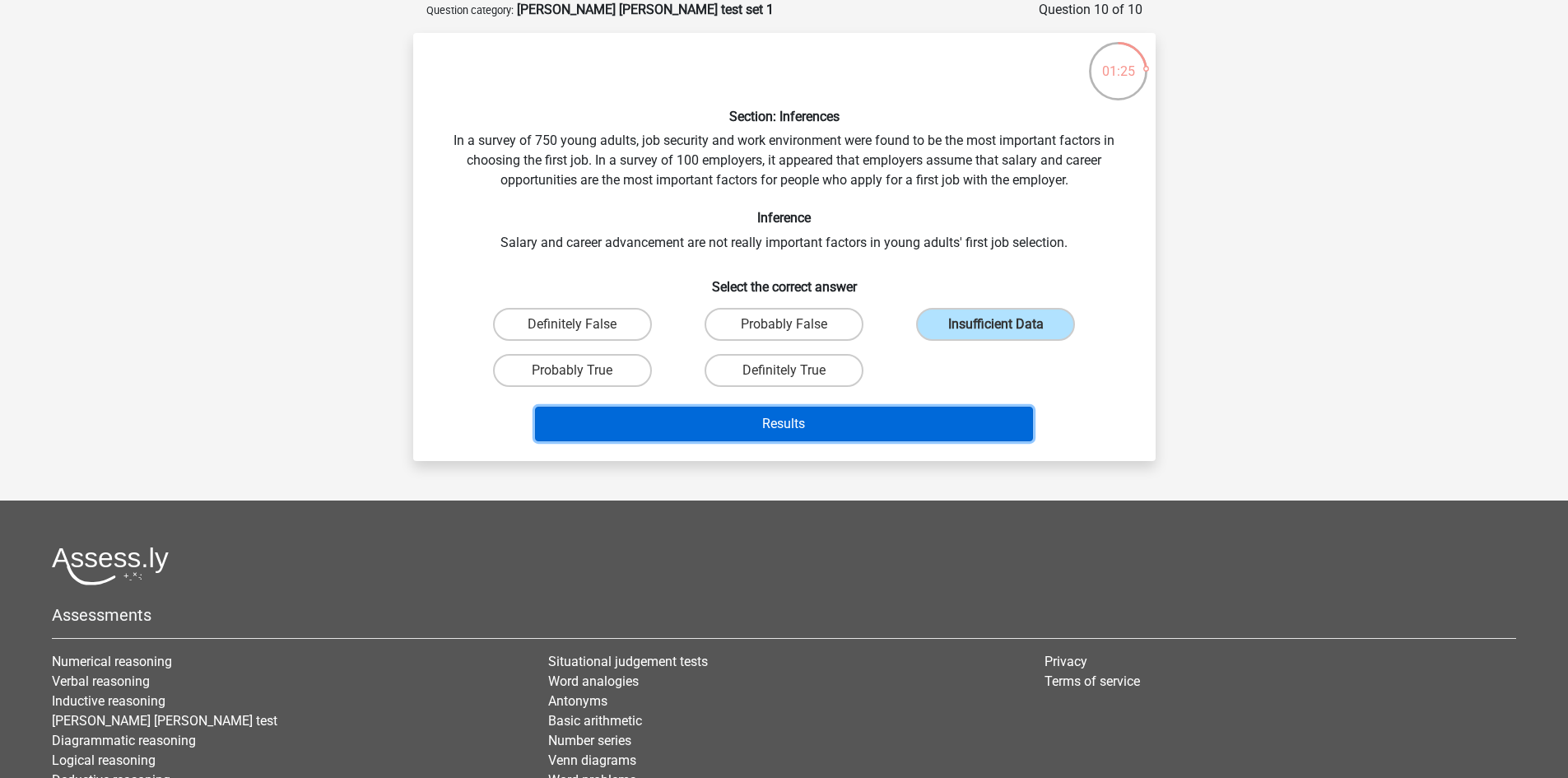
click at [992, 421] on button "Results" at bounding box center [784, 423] width 498 height 34
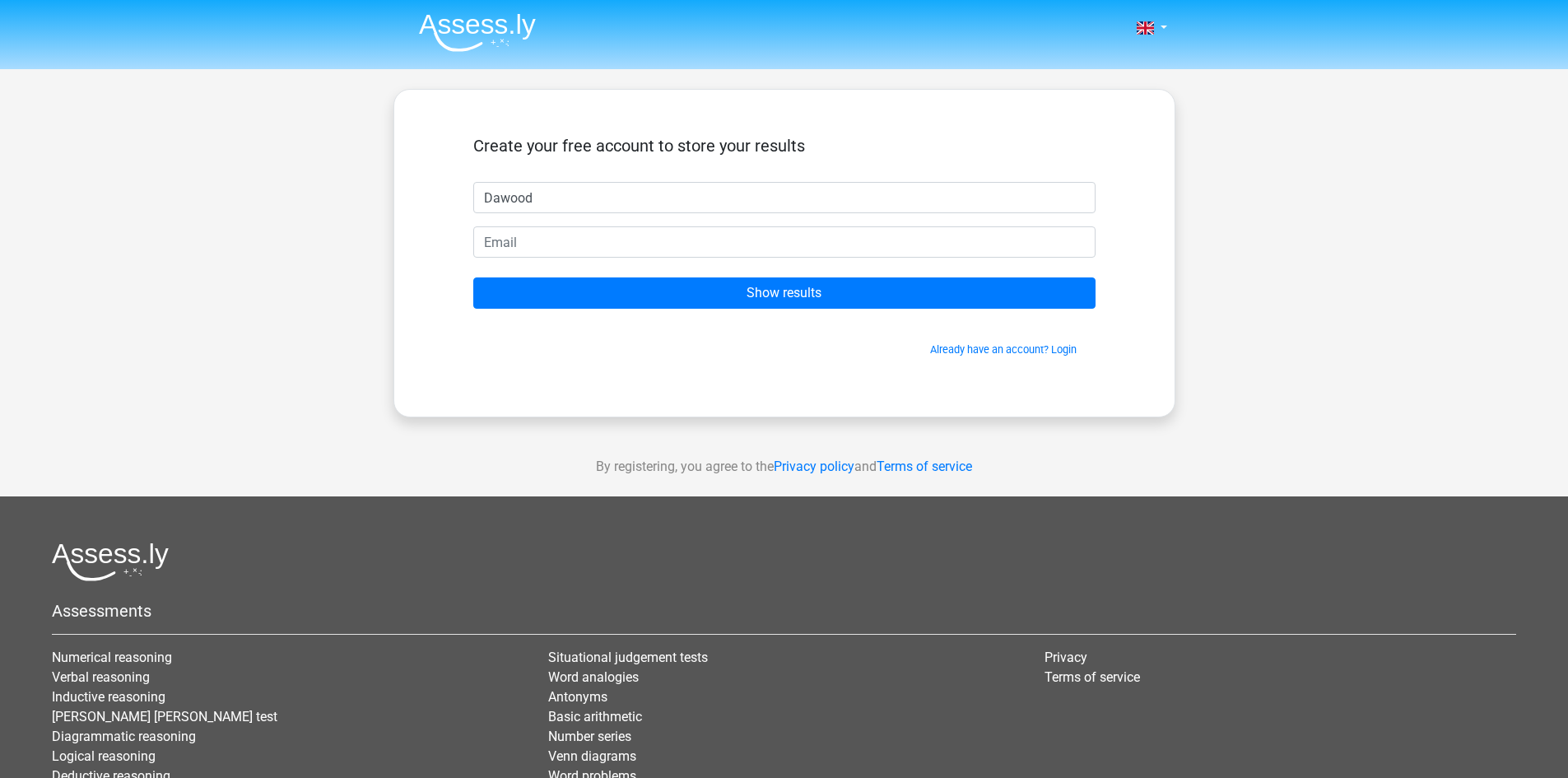
type input "Dawood"
click at [862, 247] on input "email" at bounding box center [784, 242] width 623 height 32
type input "[EMAIL_ADDRESS][DOMAIN_NAME]"
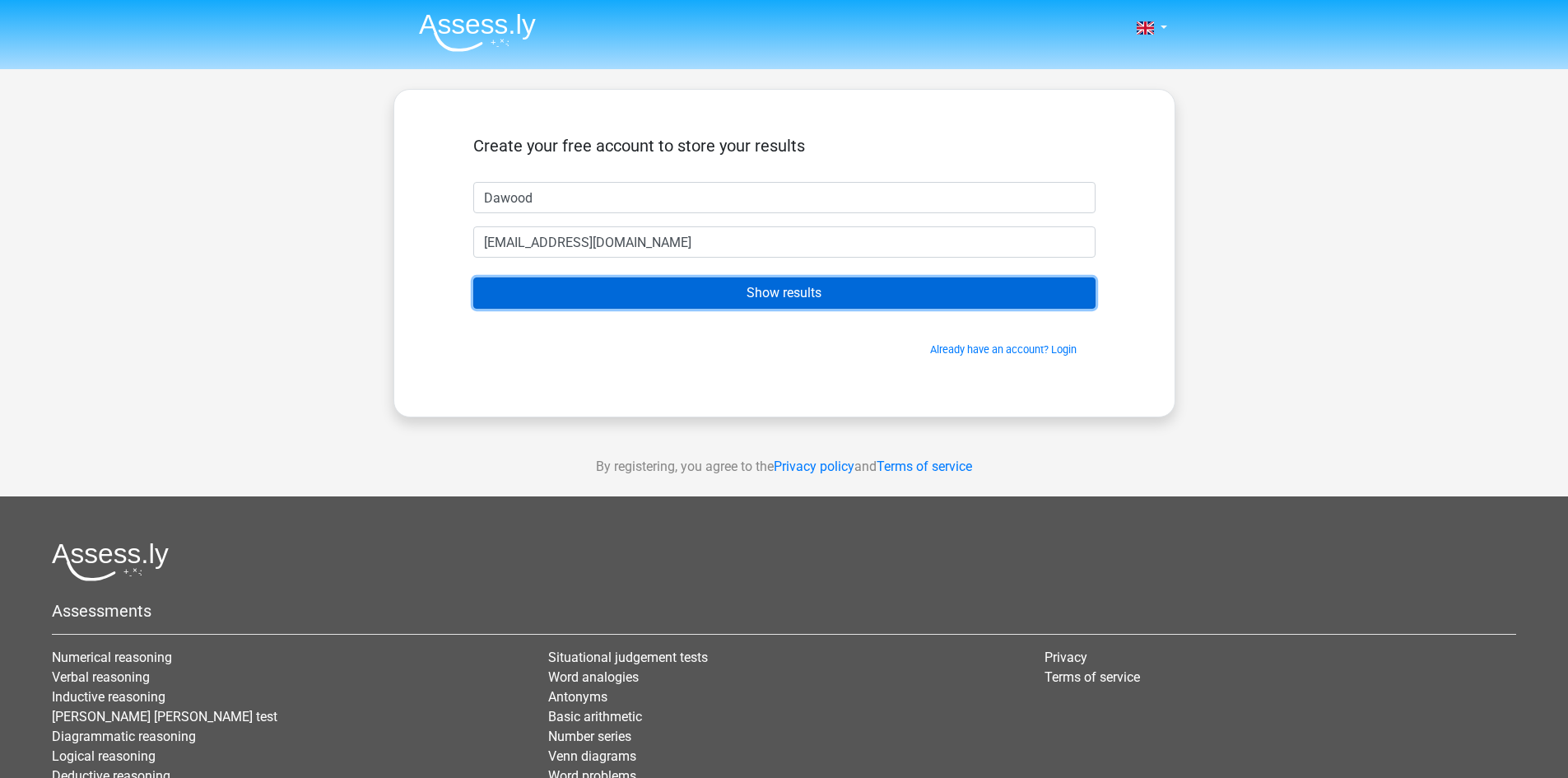
click at [715, 293] on input "Show results" at bounding box center [784, 293] width 623 height 32
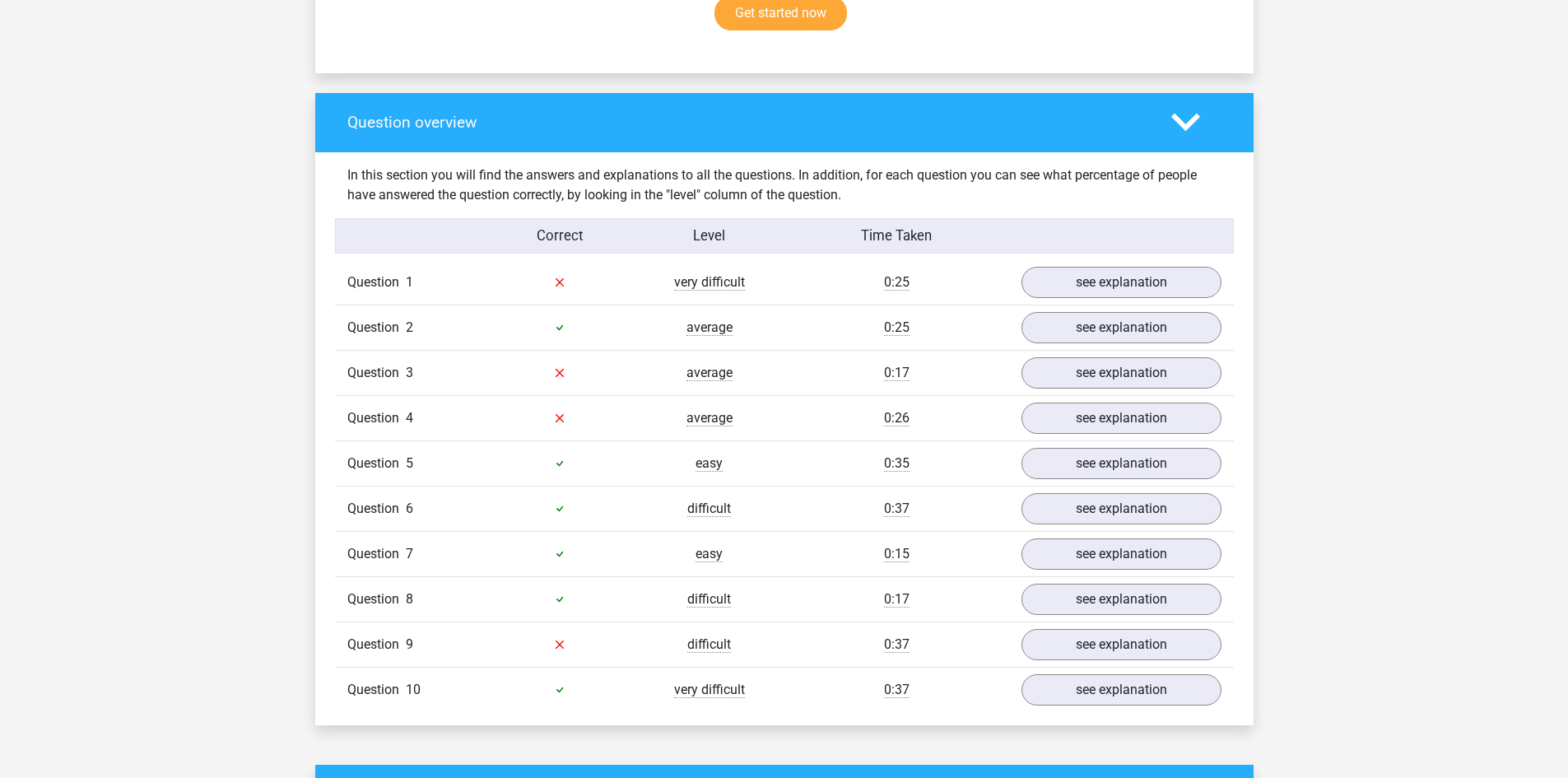
scroll to position [1152, 0]
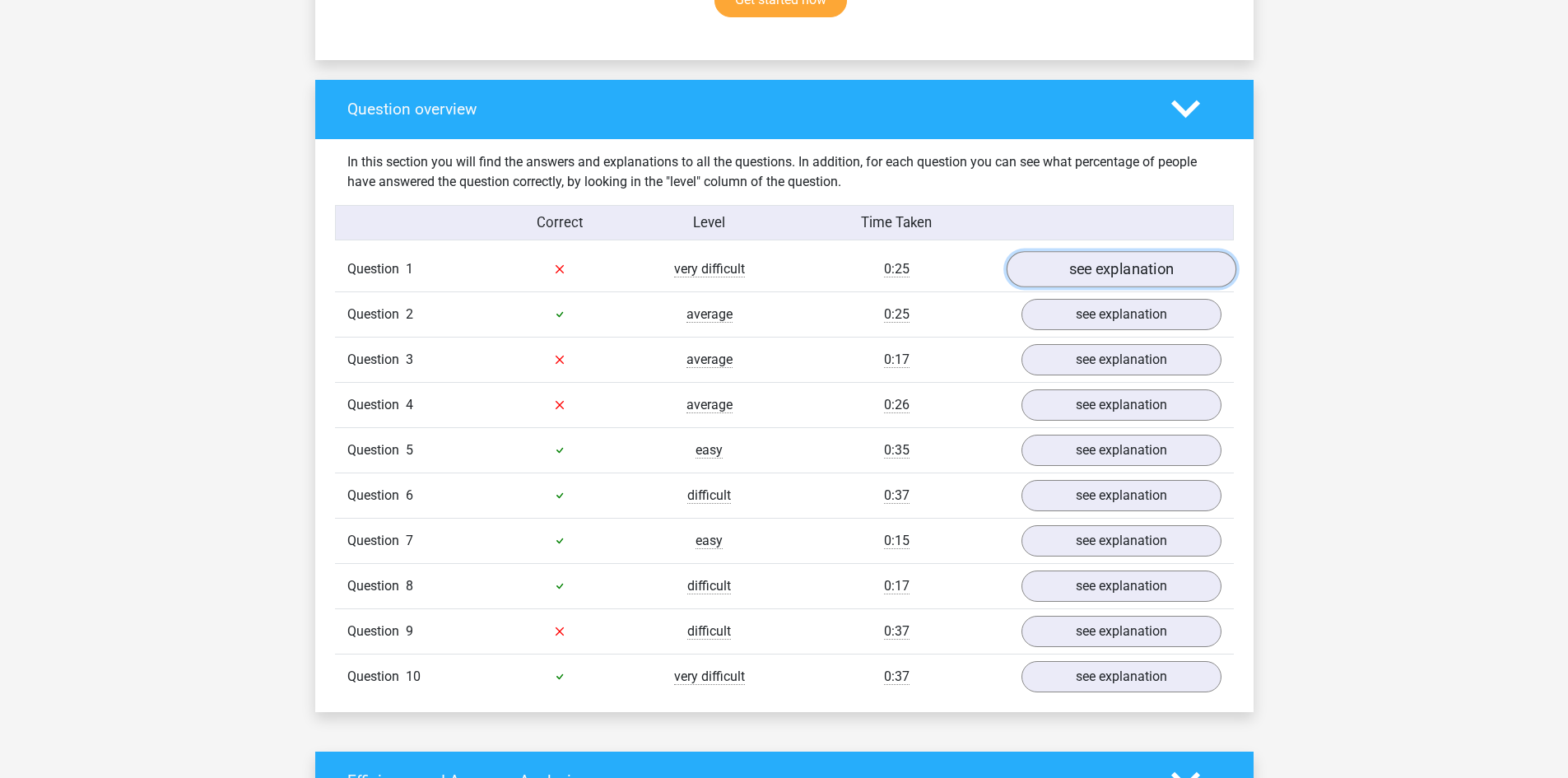
click at [1090, 251] on link "see explanation" at bounding box center [1120, 269] width 229 height 36
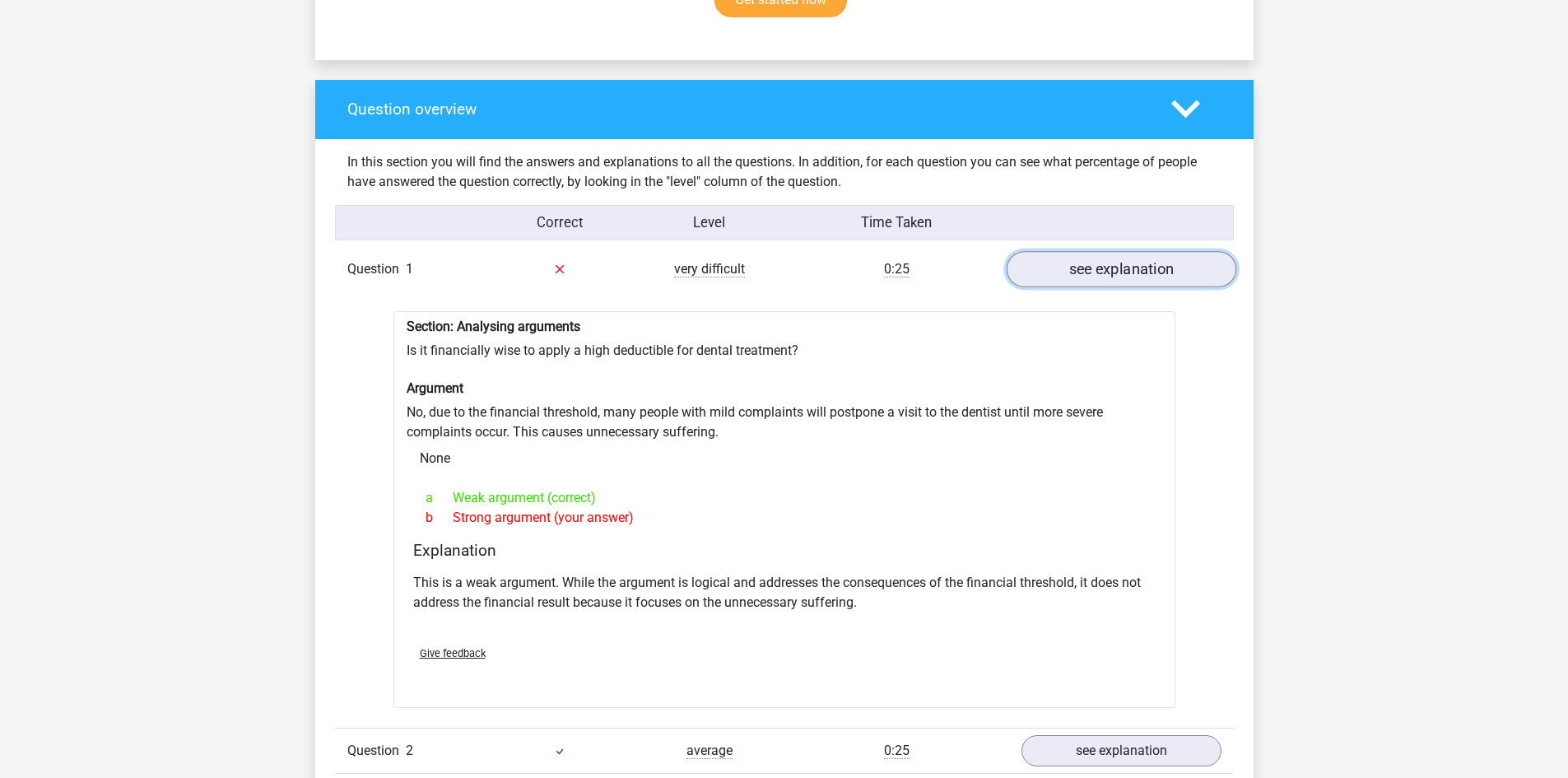
click at [1091, 258] on link "see explanation" at bounding box center [1120, 269] width 229 height 36
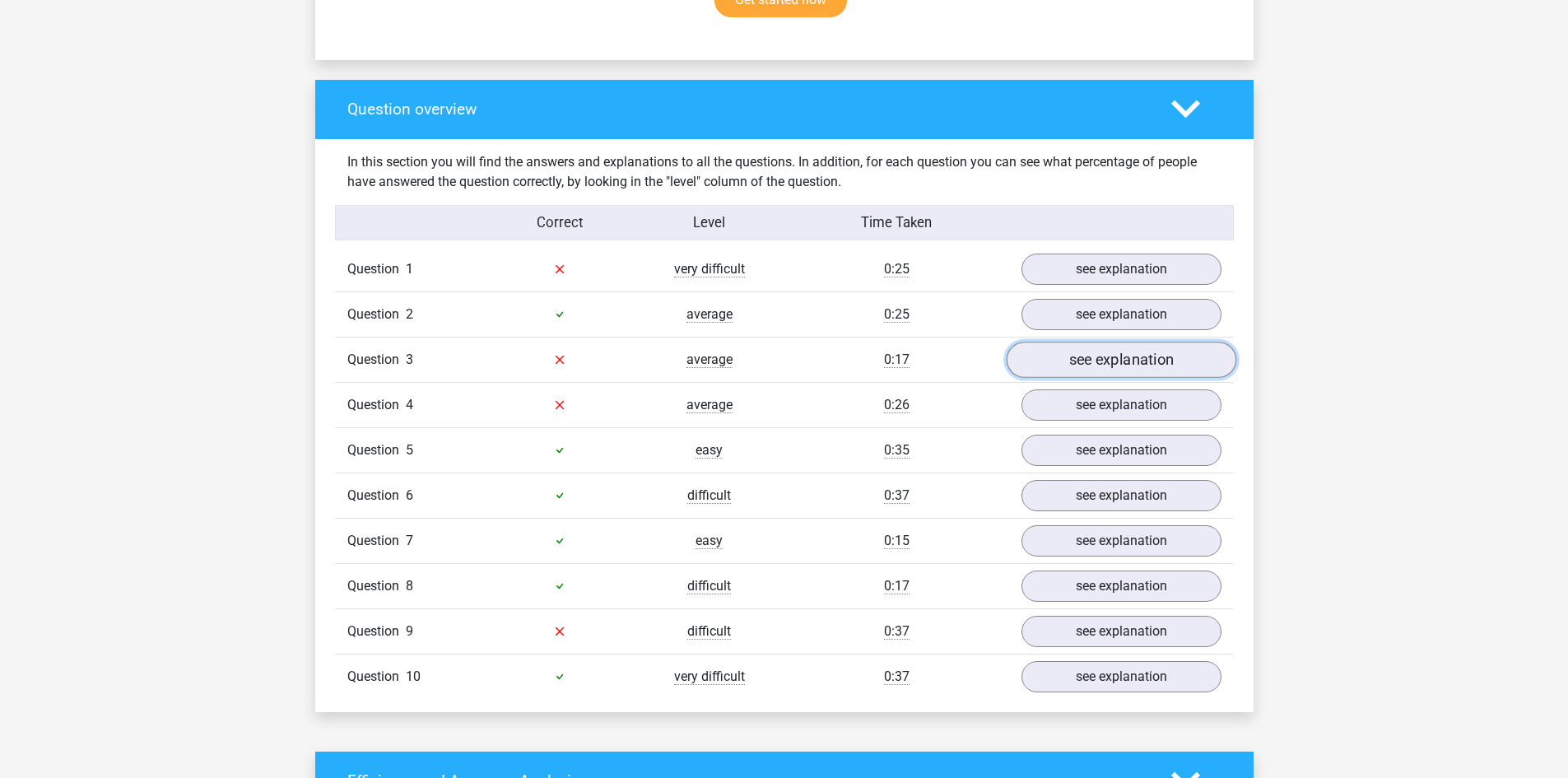
click at [1104, 355] on link "see explanation" at bounding box center [1120, 359] width 229 height 36
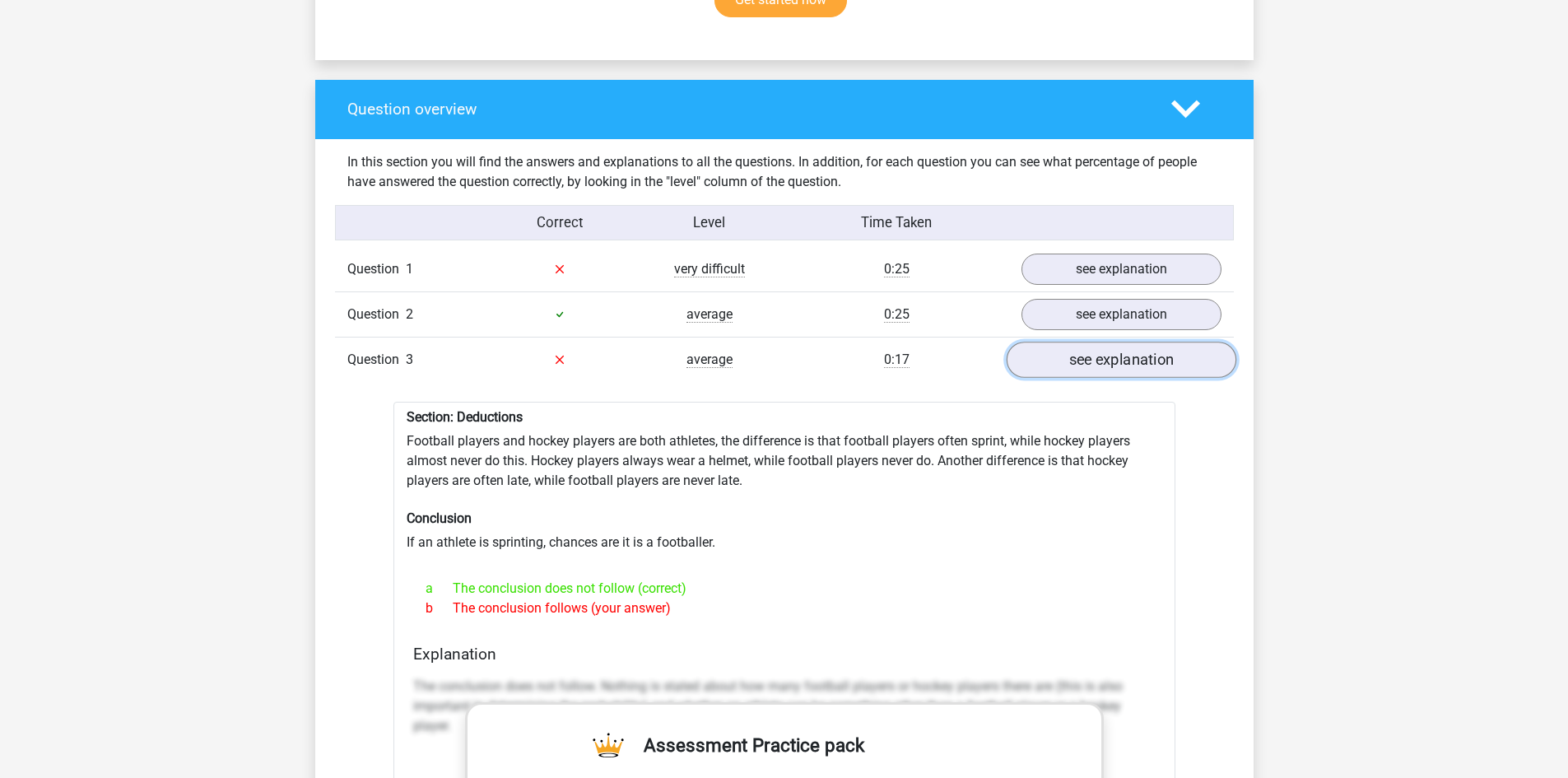
click at [1102, 342] on link "see explanation" at bounding box center [1120, 359] width 229 height 36
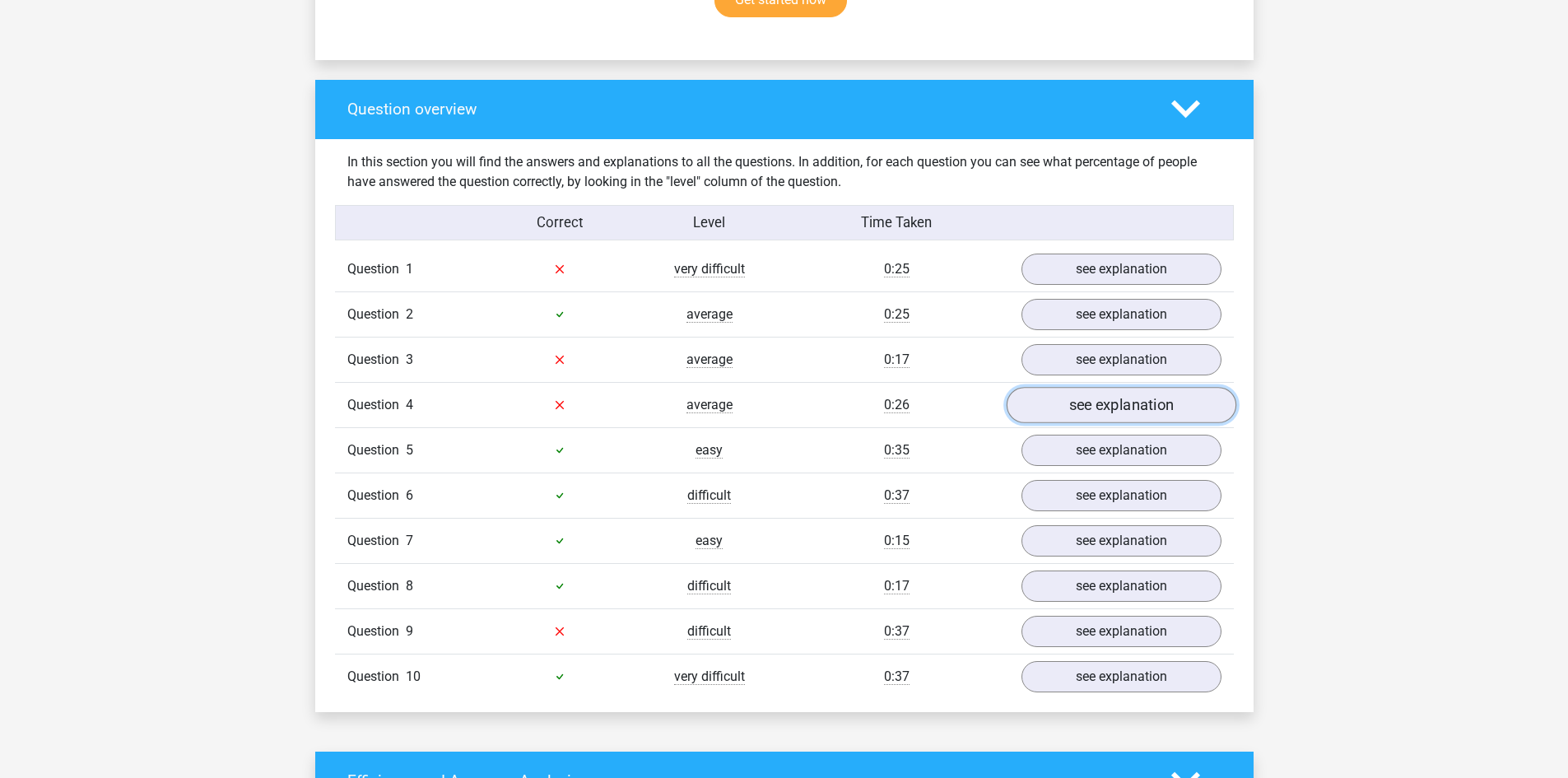
click at [1100, 407] on link "see explanation" at bounding box center [1120, 404] width 229 height 36
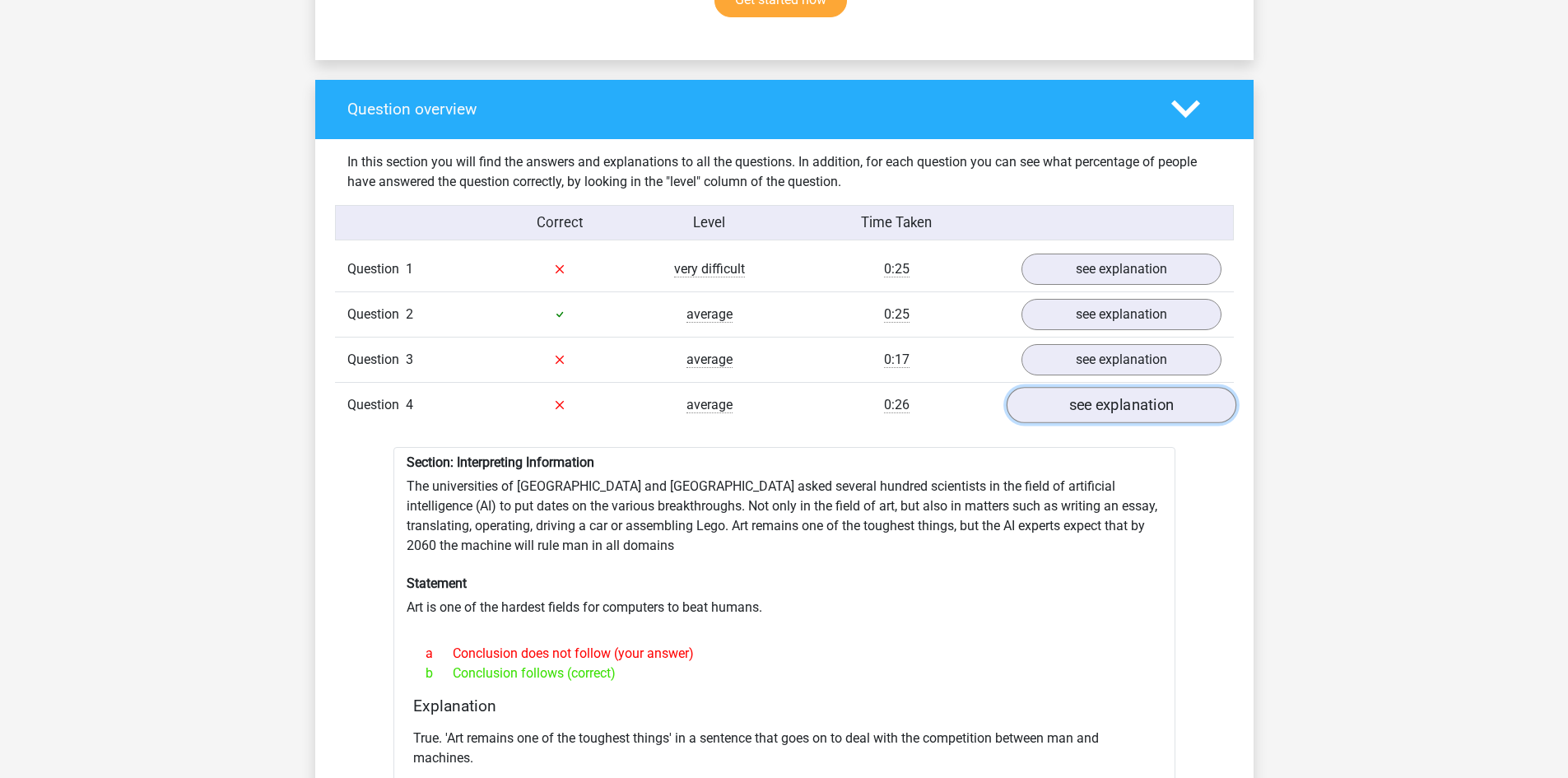
click at [1100, 386] on link "see explanation" at bounding box center [1120, 404] width 229 height 36
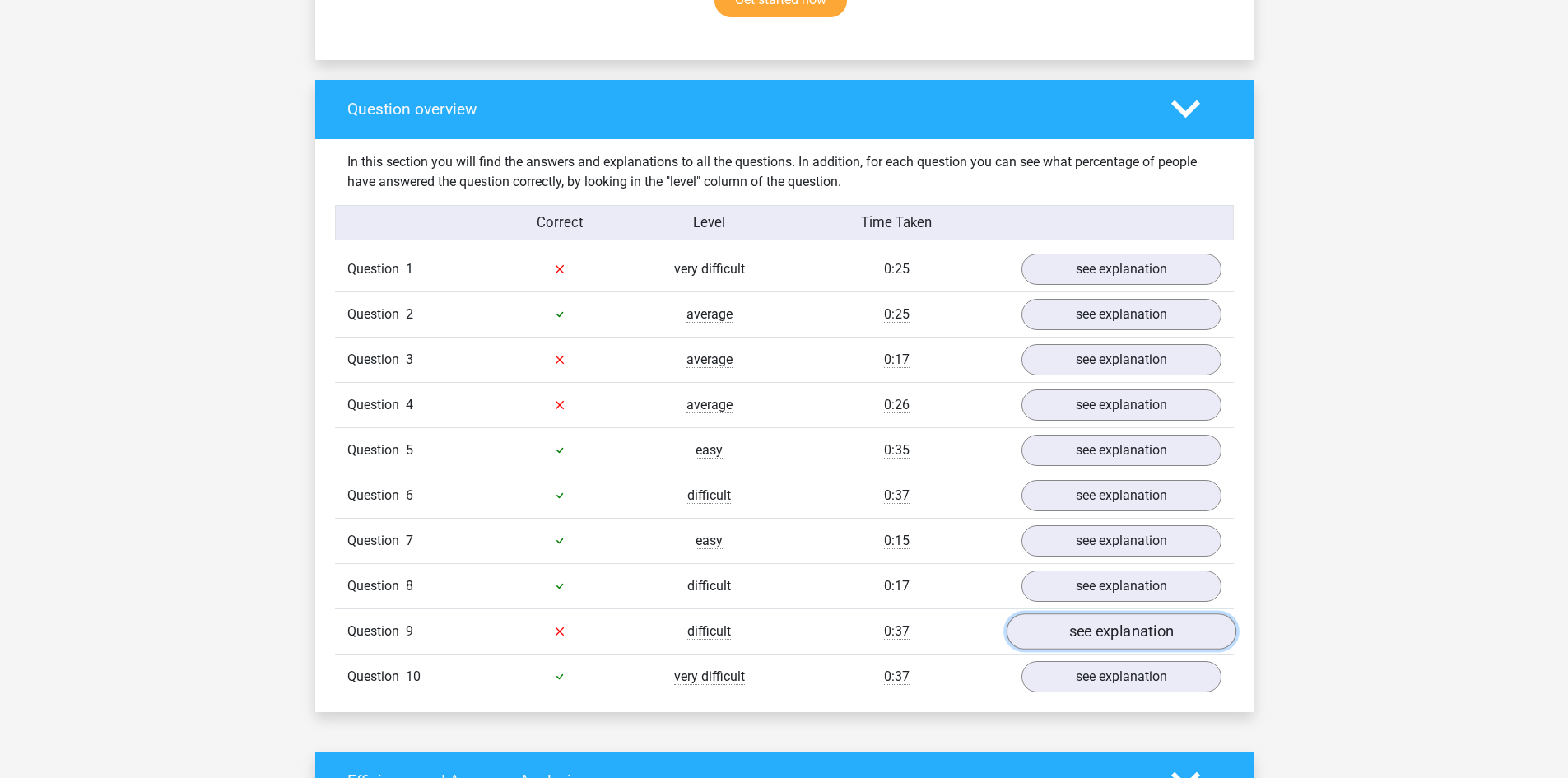
click at [1107, 617] on link "see explanation" at bounding box center [1120, 630] width 229 height 36
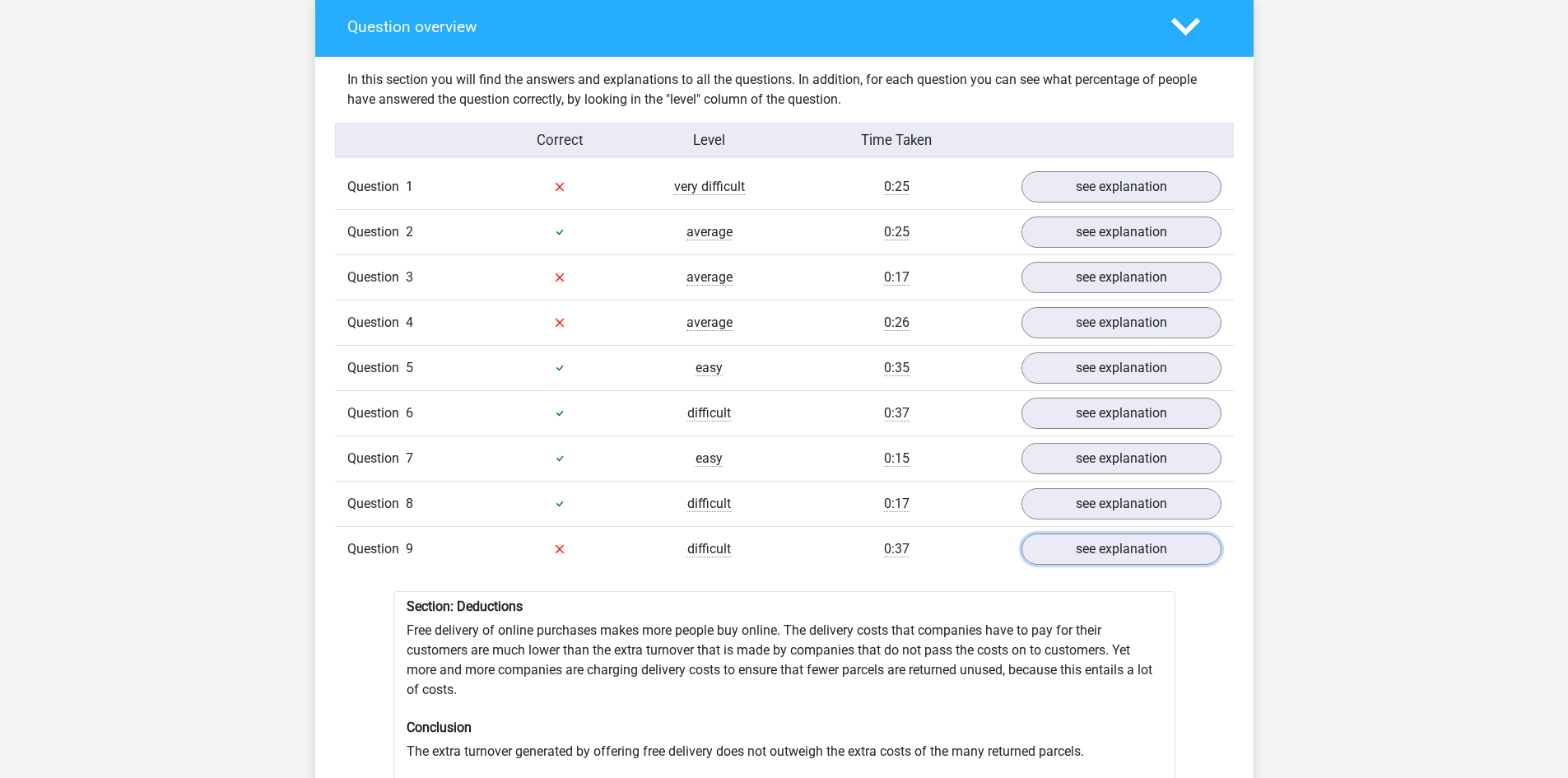
scroll to position [1317, 0]
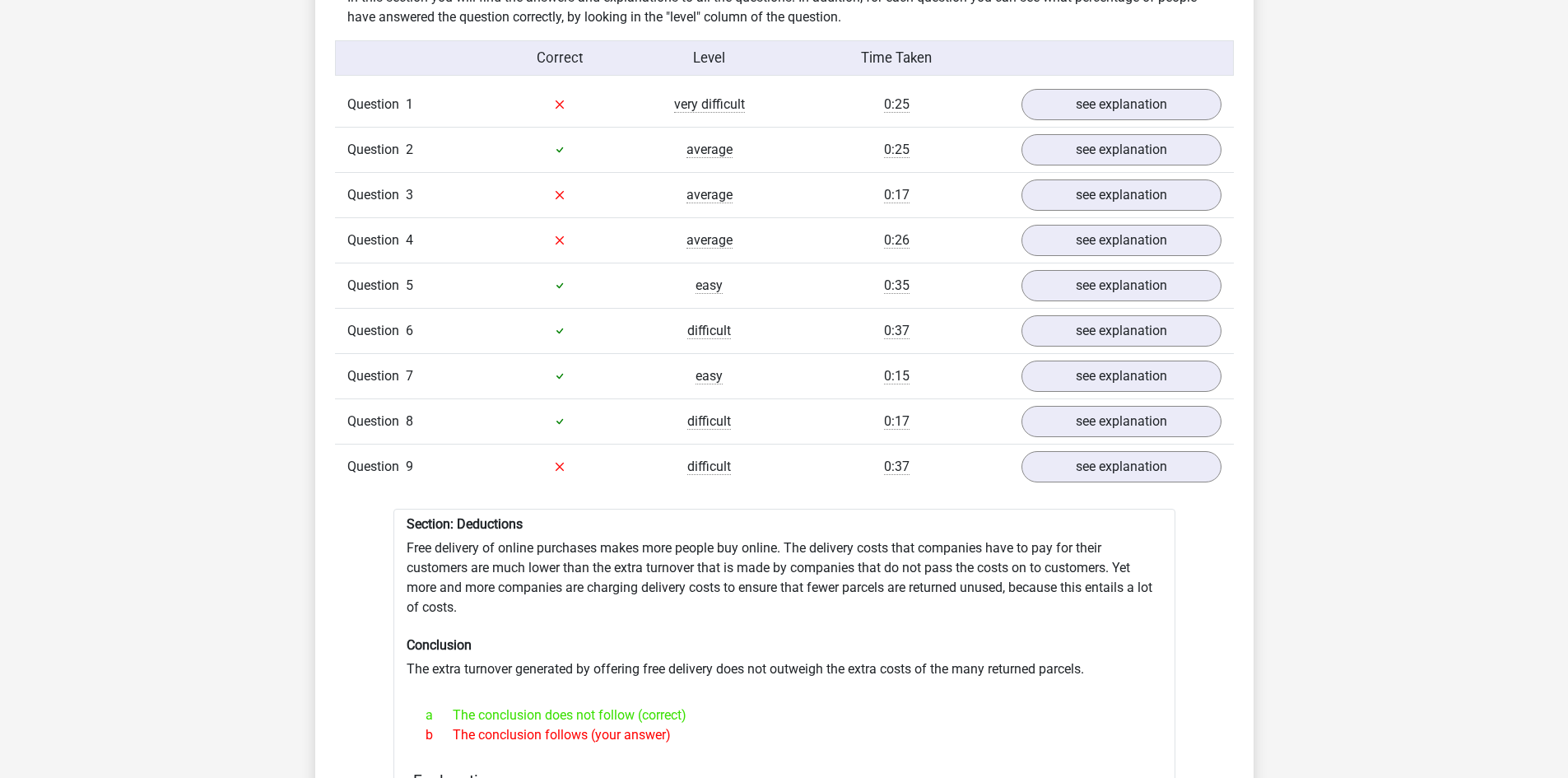
drag, startPoint x: 1119, startPoint y: 667, endPoint x: 1122, endPoint y: 688, distance: 21.2
click at [893, 640] on h6 "Conclusion" at bounding box center [784, 645] width 755 height 16
drag, startPoint x: 400, startPoint y: 653, endPoint x: 803, endPoint y: 645, distance: 403.1
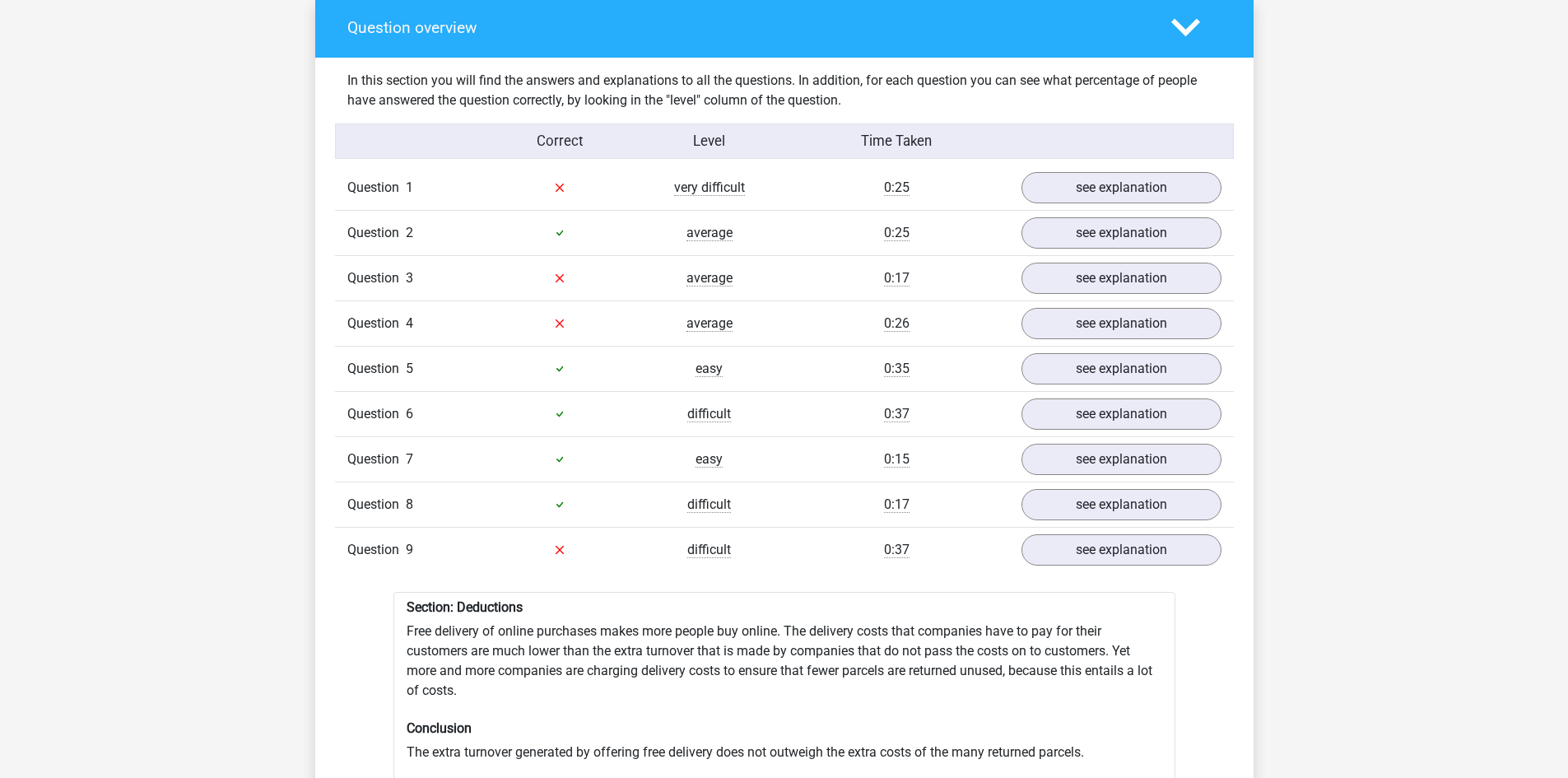
scroll to position [1235, 0]
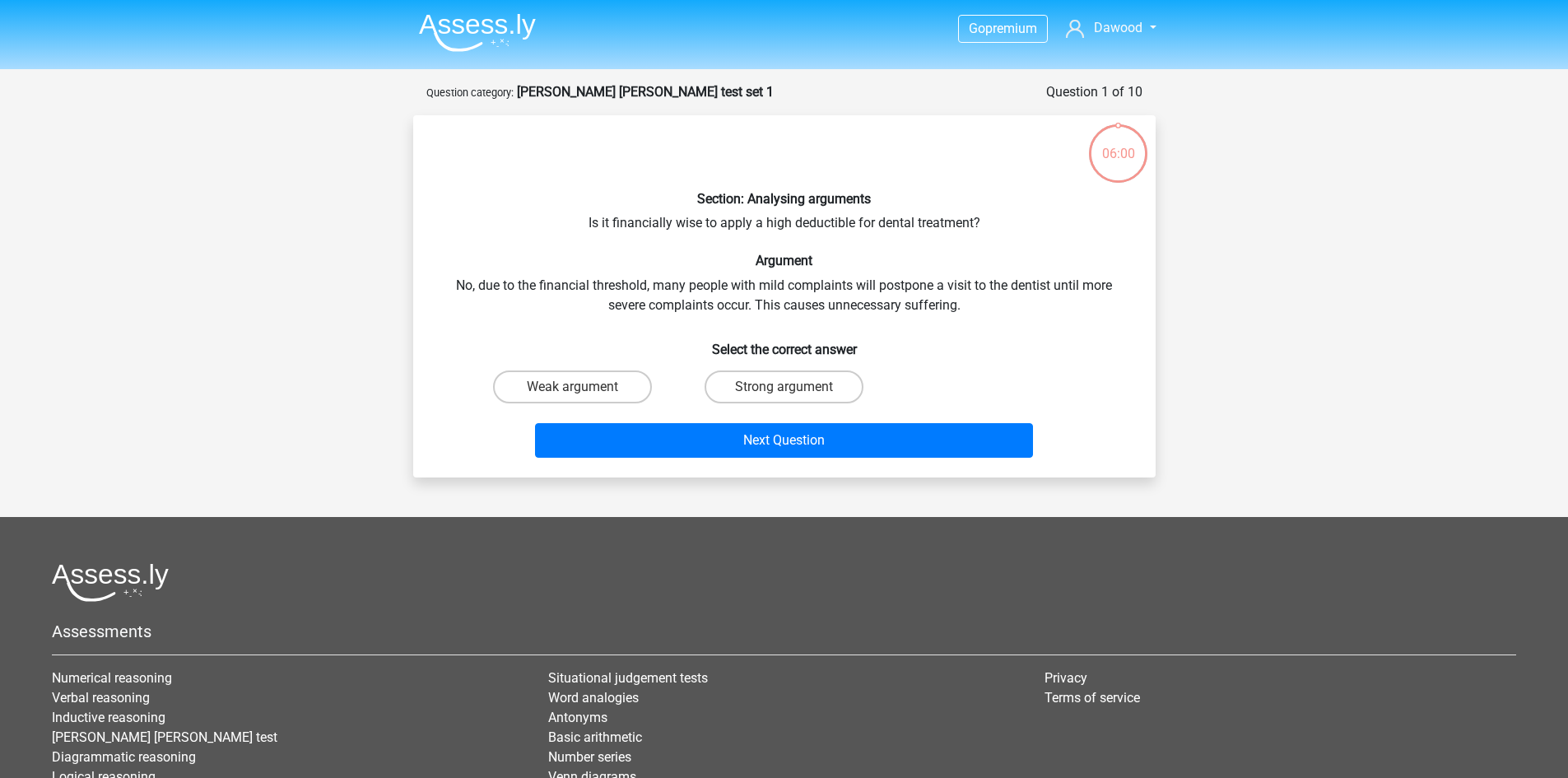
scroll to position [83, 0]
